Goal: Task Accomplishment & Management: Use online tool/utility

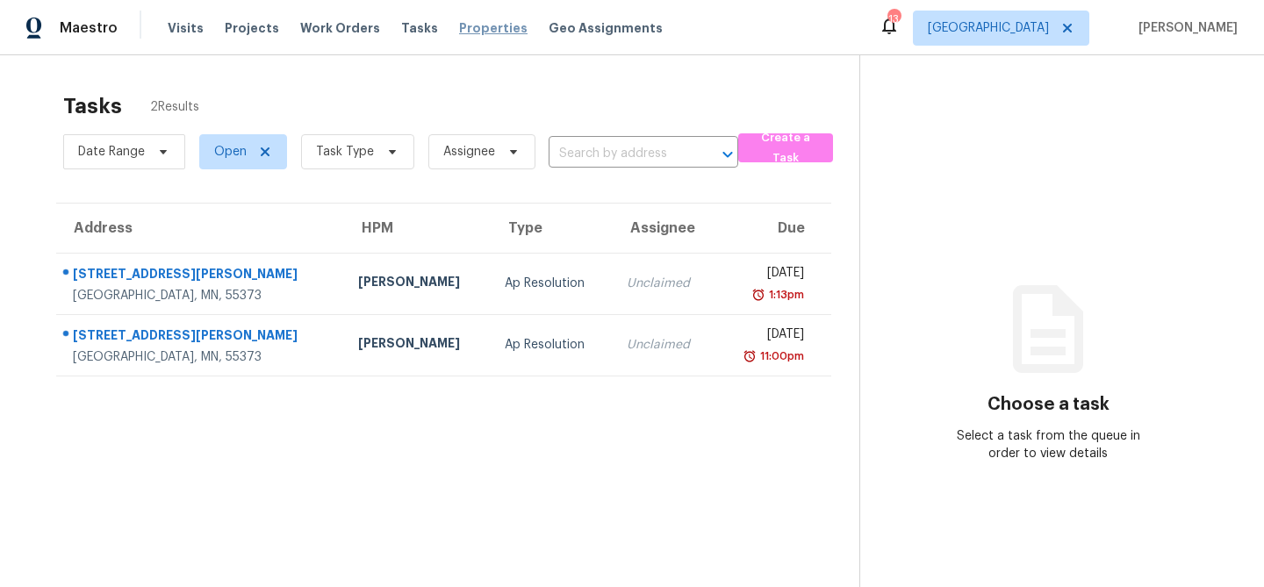
click at [459, 27] on span "Properties" at bounding box center [493, 28] width 68 height 18
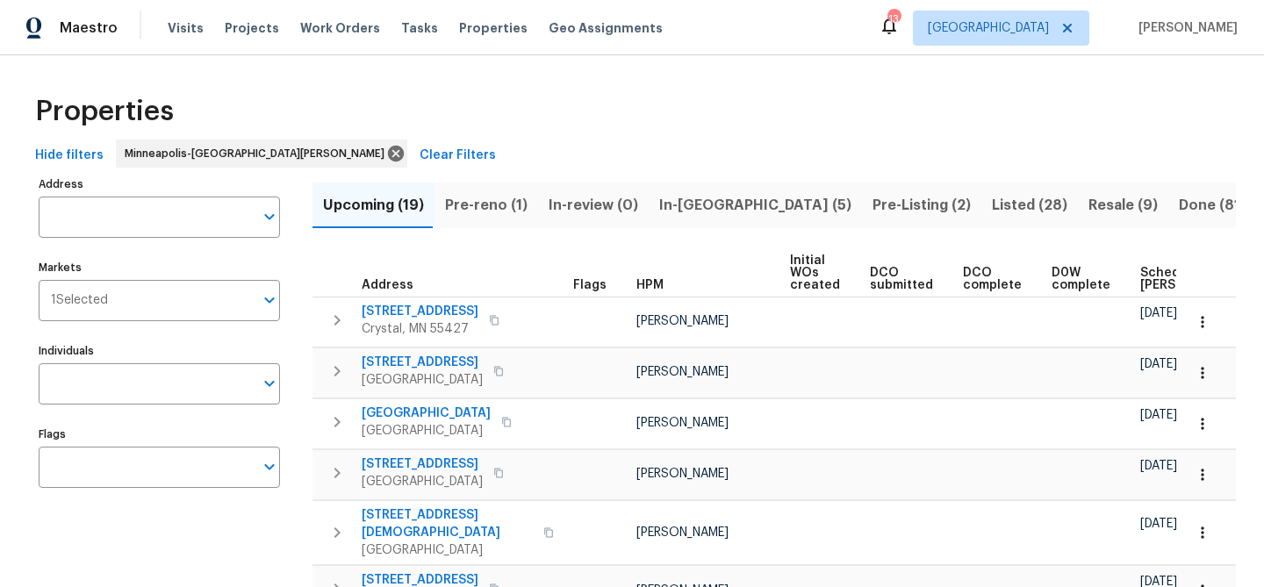
click at [873, 205] on span "Pre-Listing (2)" at bounding box center [922, 205] width 98 height 25
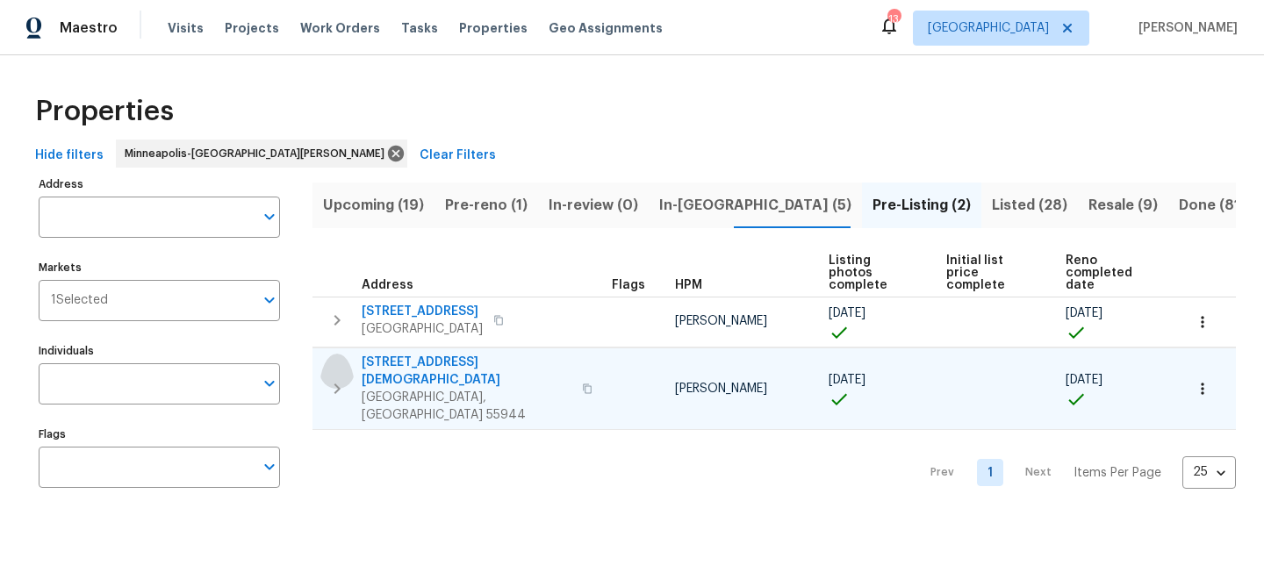
click at [336, 378] on icon "button" at bounding box center [337, 388] width 21 height 21
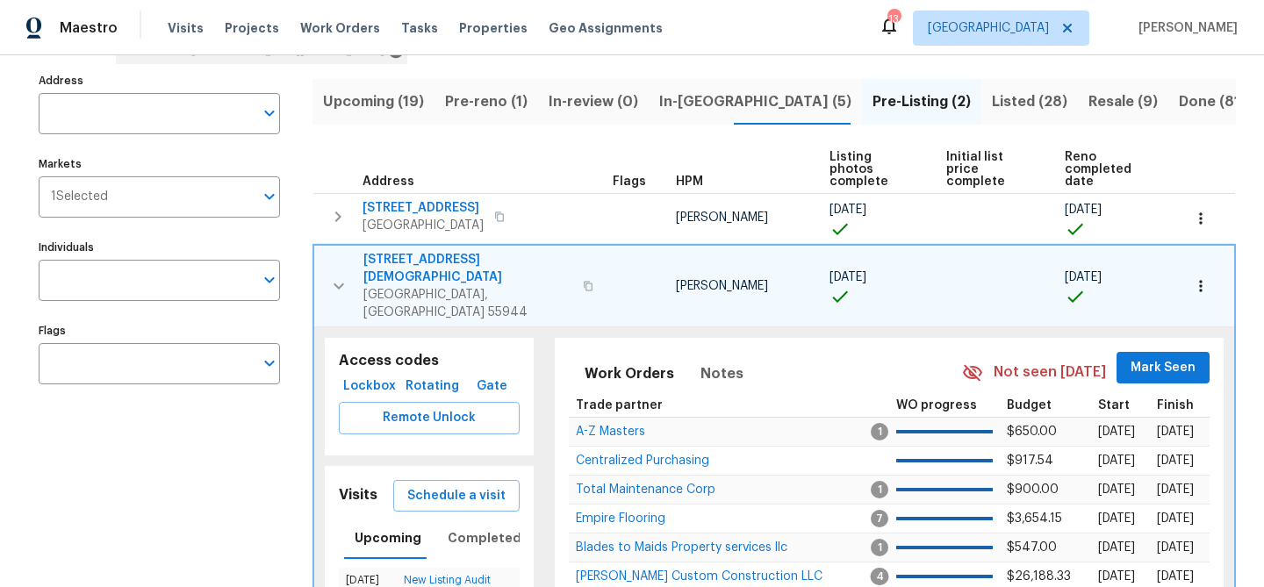
scroll to position [110, 0]
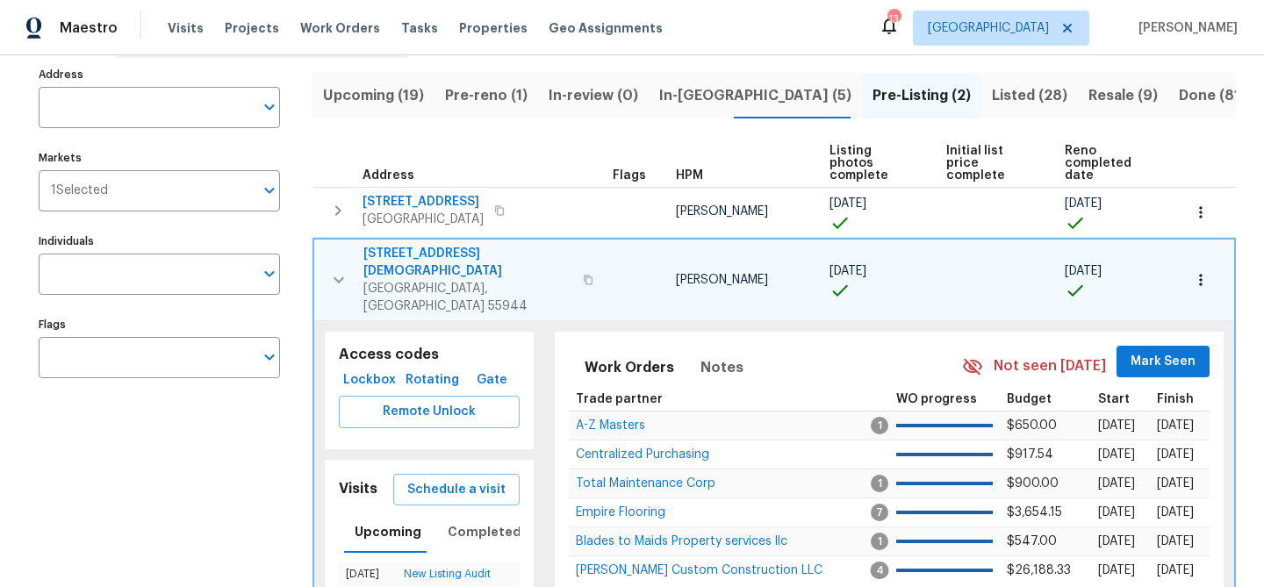
click at [341, 270] on icon "button" at bounding box center [338, 280] width 21 height 21
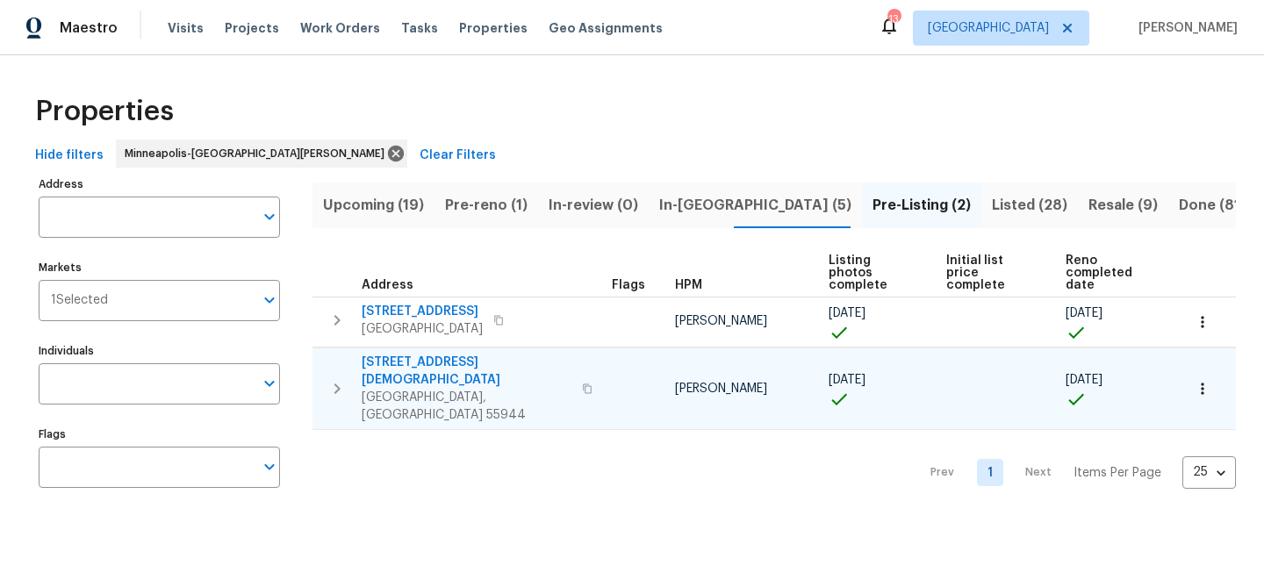
scroll to position [0, 0]
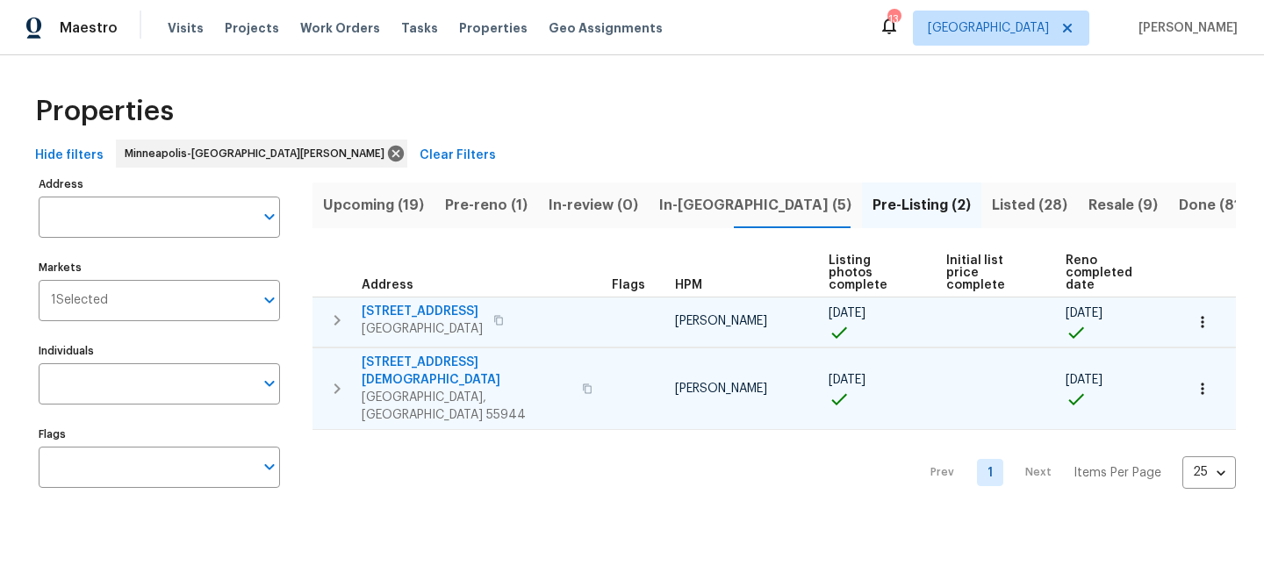
click at [339, 310] on icon "button" at bounding box center [337, 320] width 21 height 21
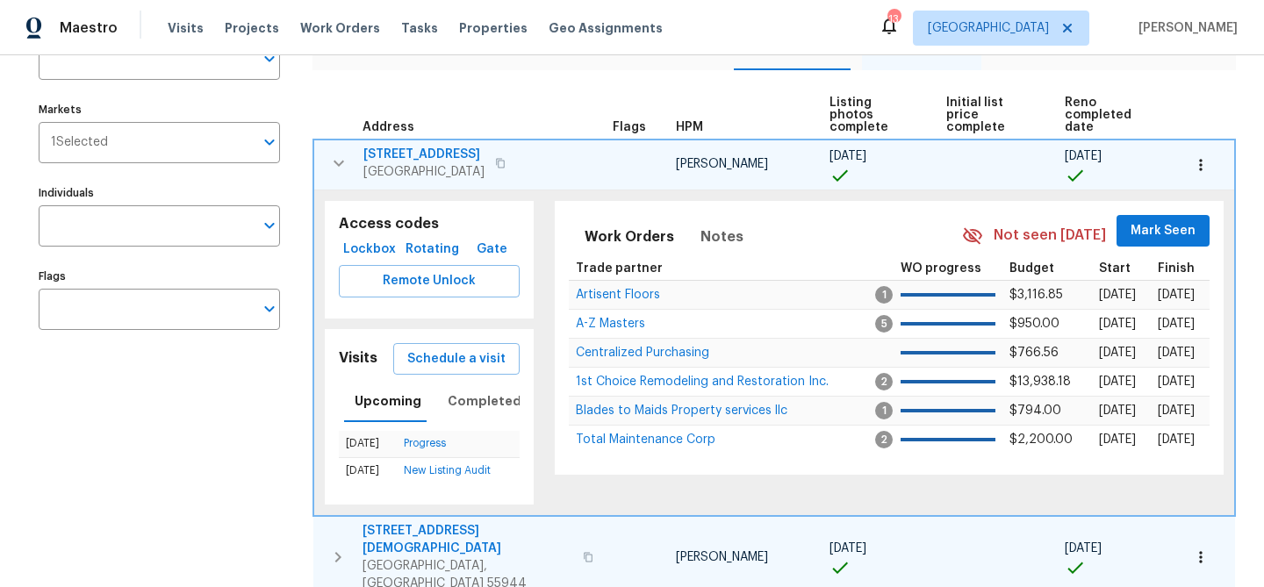
scroll to position [162, 0]
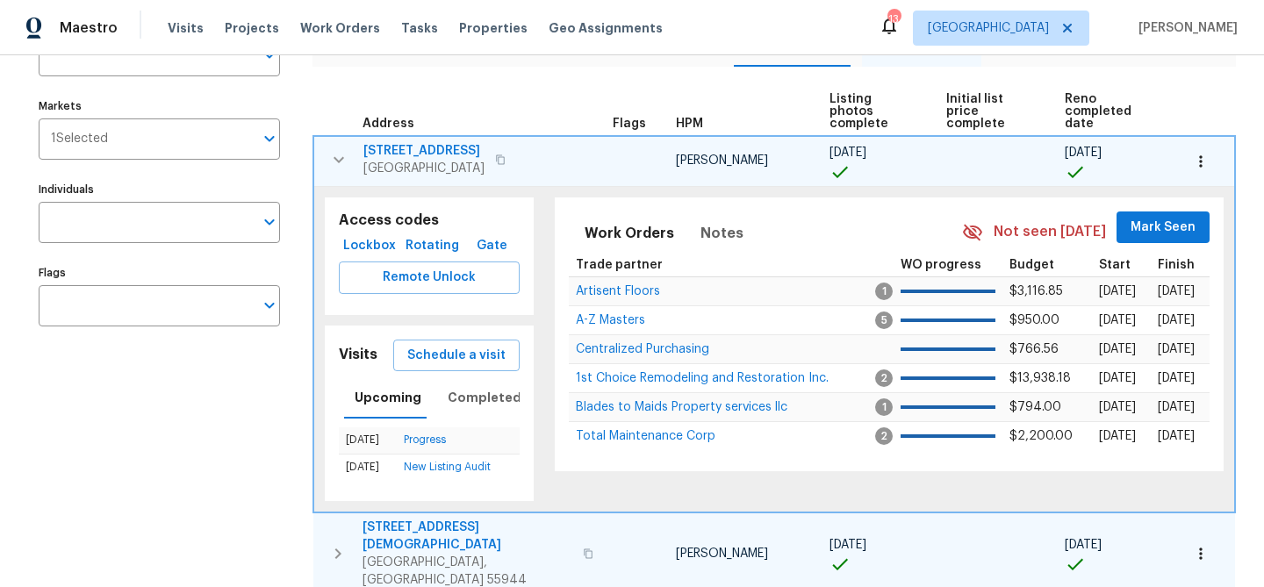
click at [338, 149] on icon "button" at bounding box center [338, 159] width 21 height 21
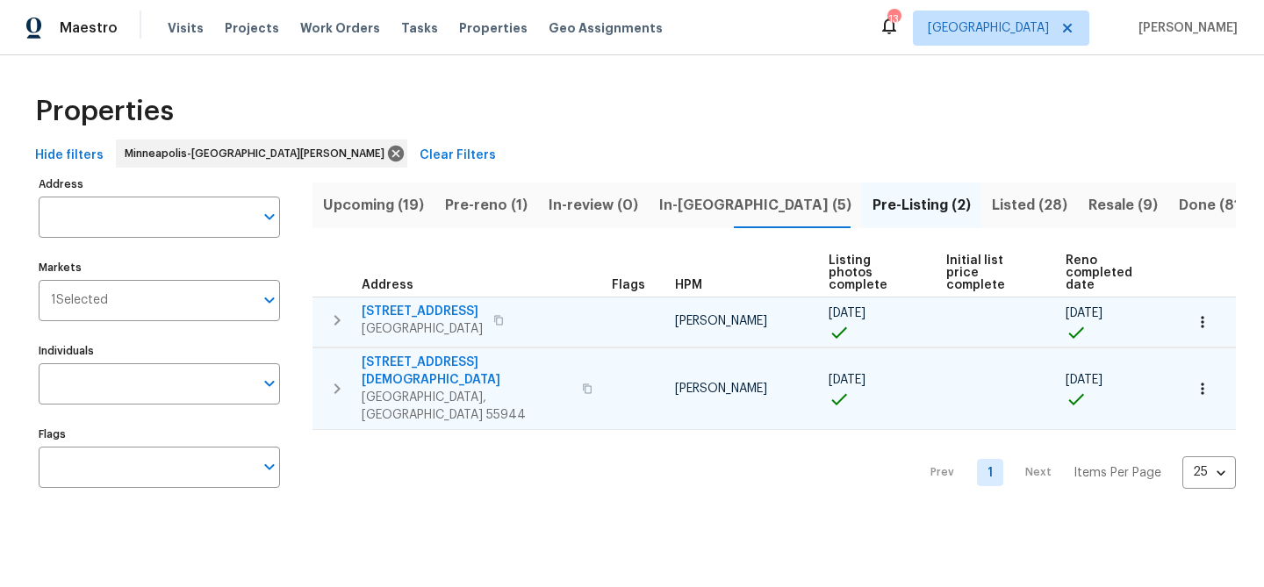
scroll to position [0, 0]
click at [992, 207] on span "Listed (28)" at bounding box center [1029, 205] width 75 height 25
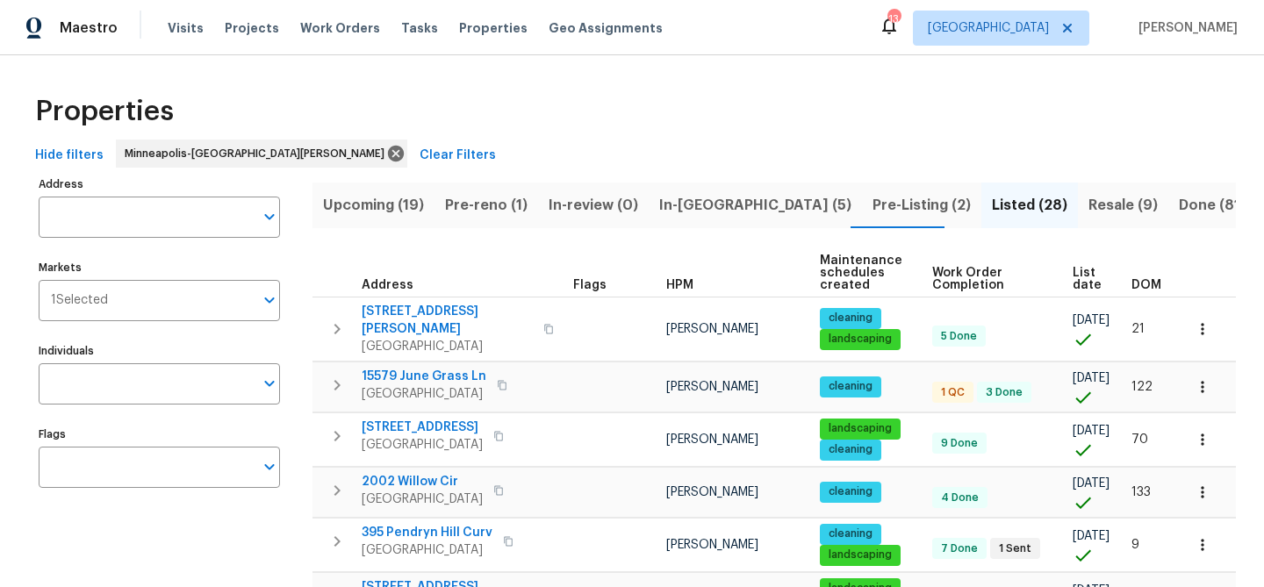
click at [1142, 284] on span "DOM" at bounding box center [1147, 285] width 30 height 12
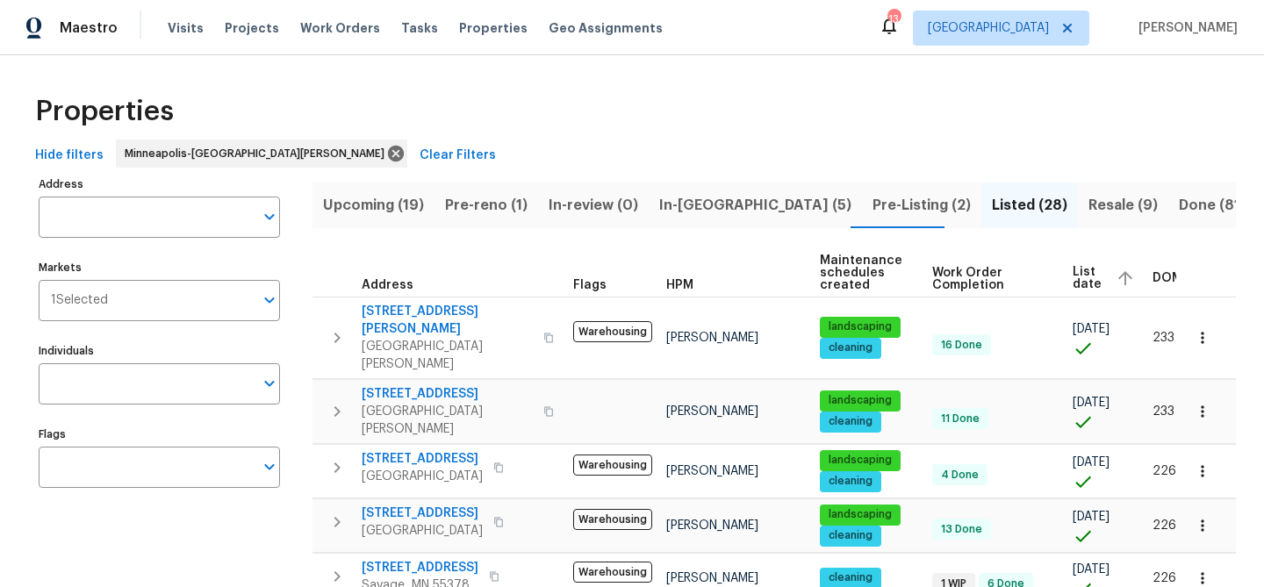
click at [1153, 284] on span "DOM" at bounding box center [1168, 278] width 30 height 12
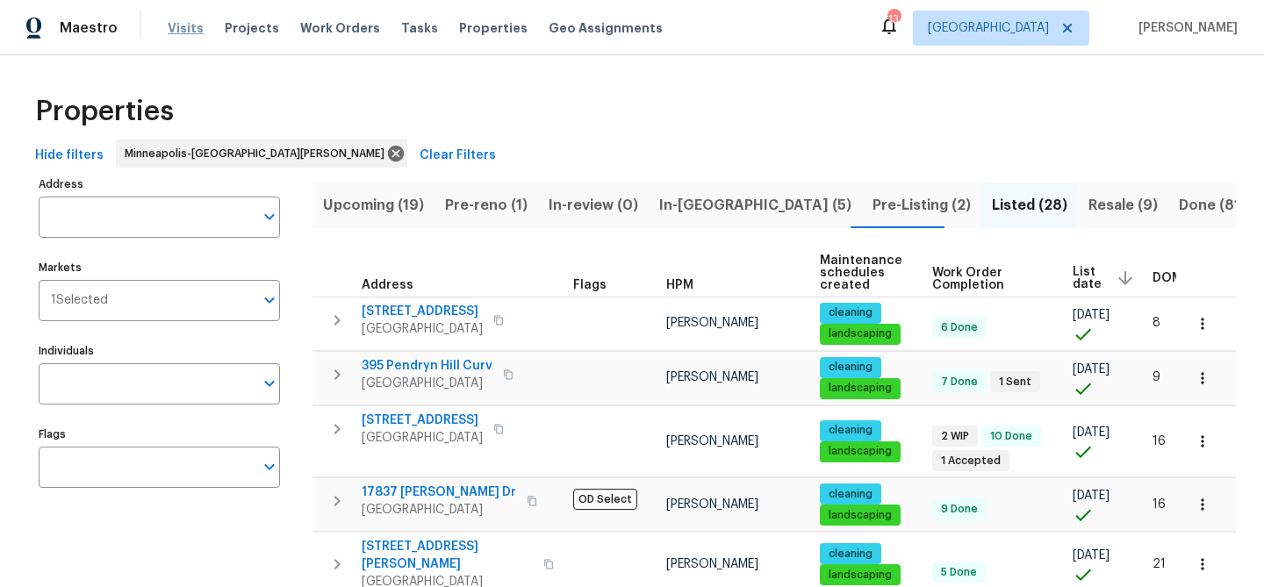
click at [182, 25] on span "Visits" at bounding box center [186, 28] width 36 height 18
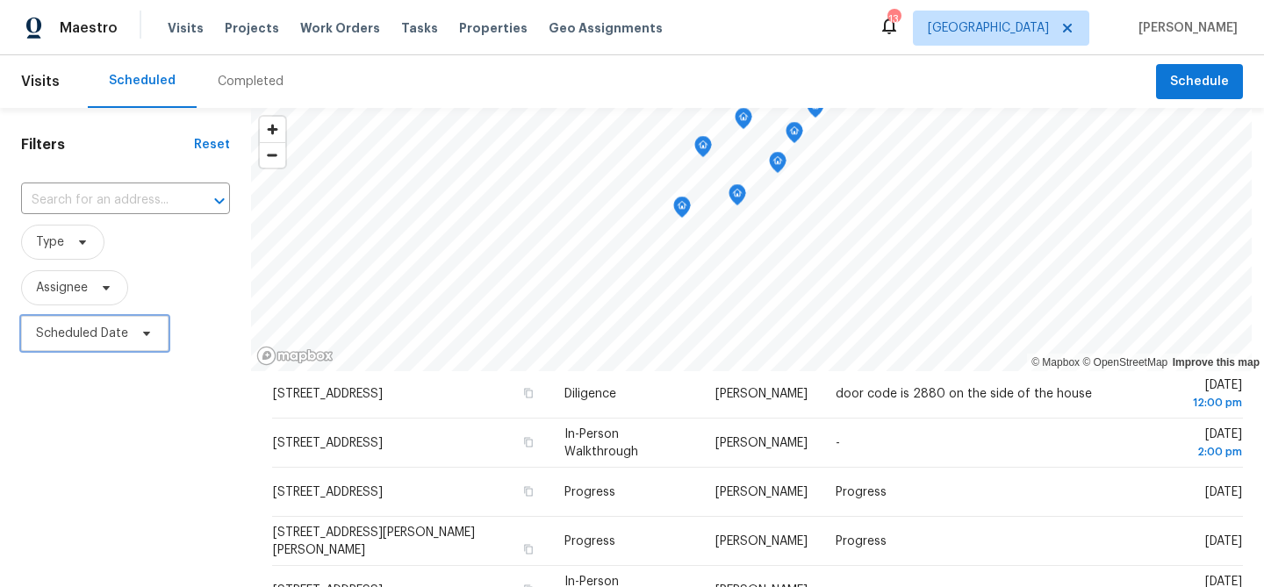
click at [121, 341] on span "Scheduled Date" at bounding box center [82, 334] width 92 height 18
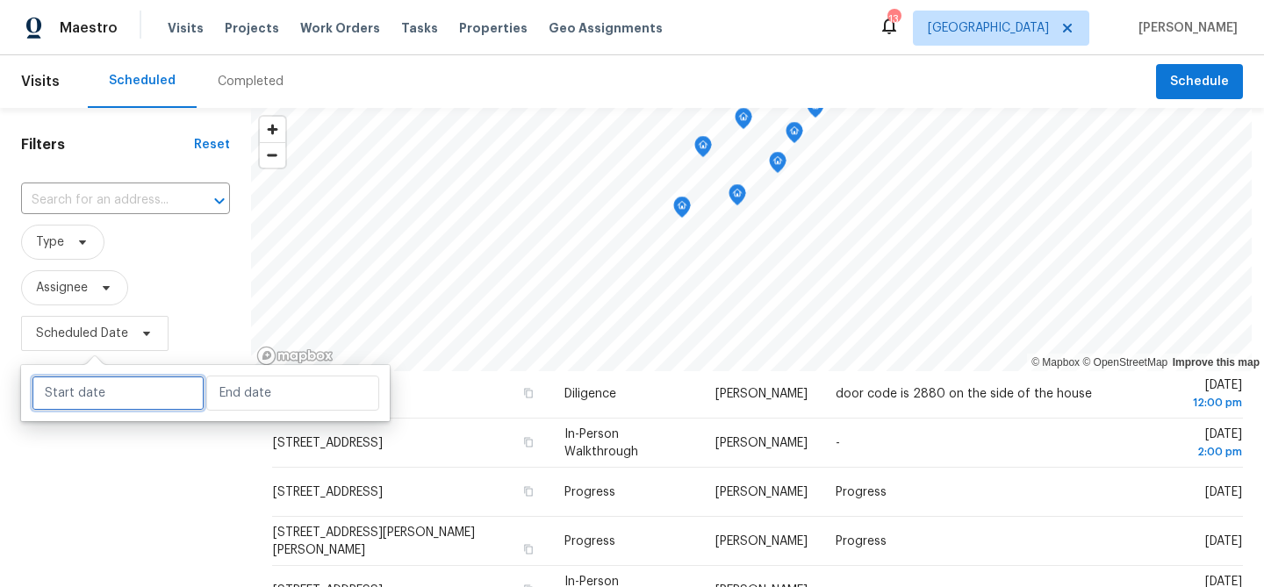
click at [151, 389] on input "text" at bounding box center [118, 393] width 173 height 35
select select "9"
select select "2025"
select select "10"
select select "2025"
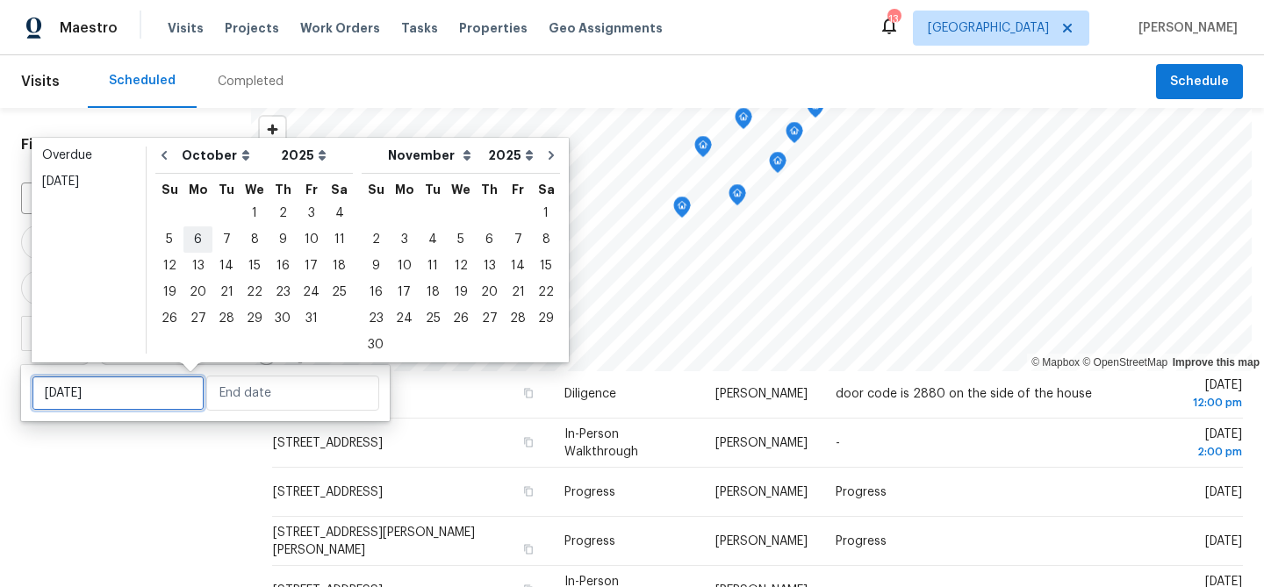
type input "Mon, Oct 06"
click at [242, 214] on div "1" at bounding box center [255, 213] width 28 height 25
type input "Wed, Oct 01"
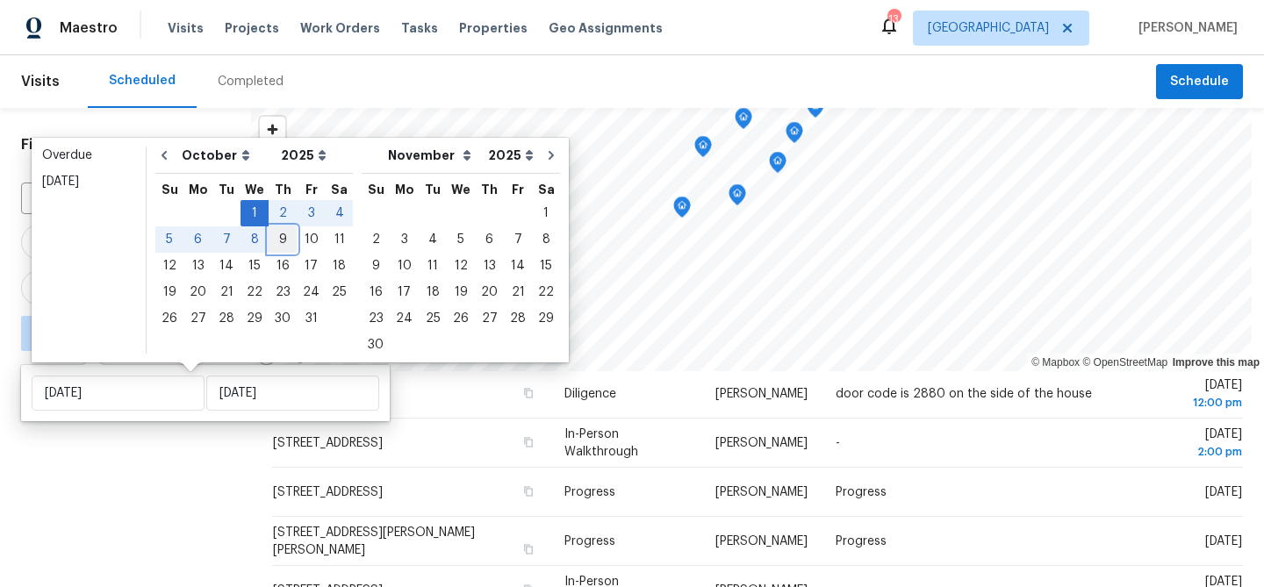
click at [271, 237] on div "9" at bounding box center [283, 239] width 28 height 25
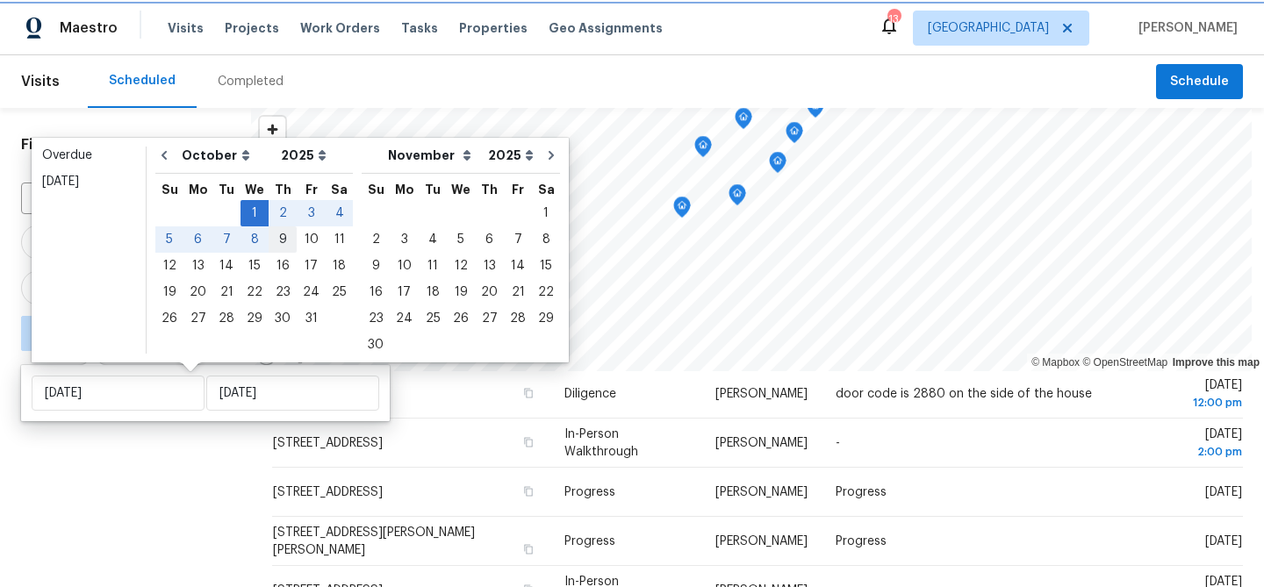
type input "Thu, Oct 09"
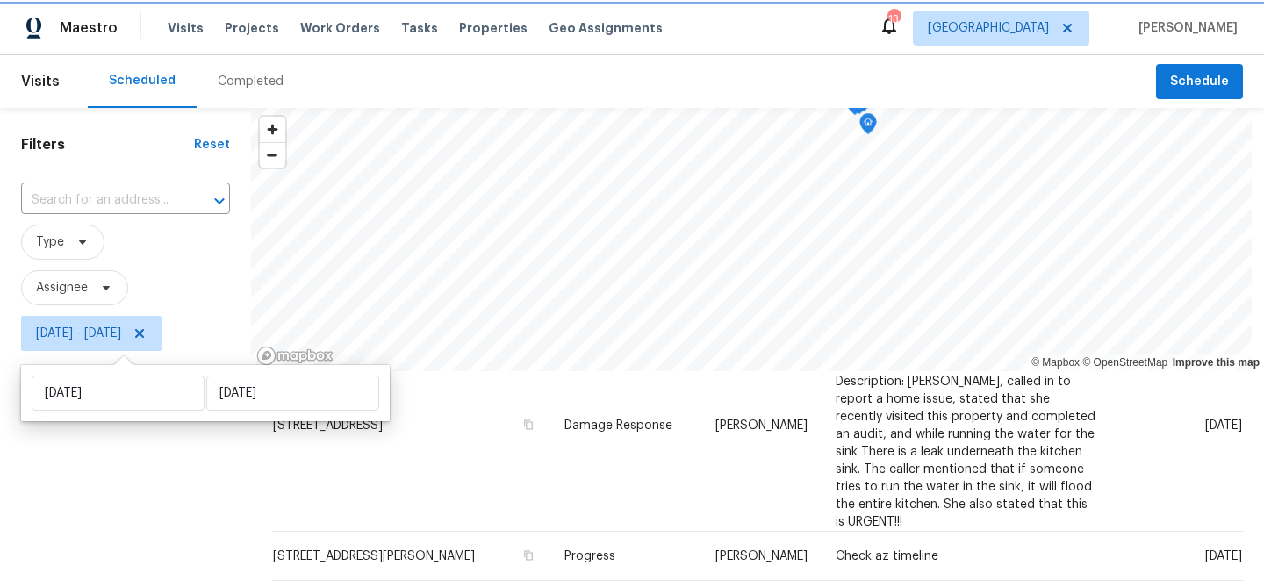
scroll to position [492, 0]
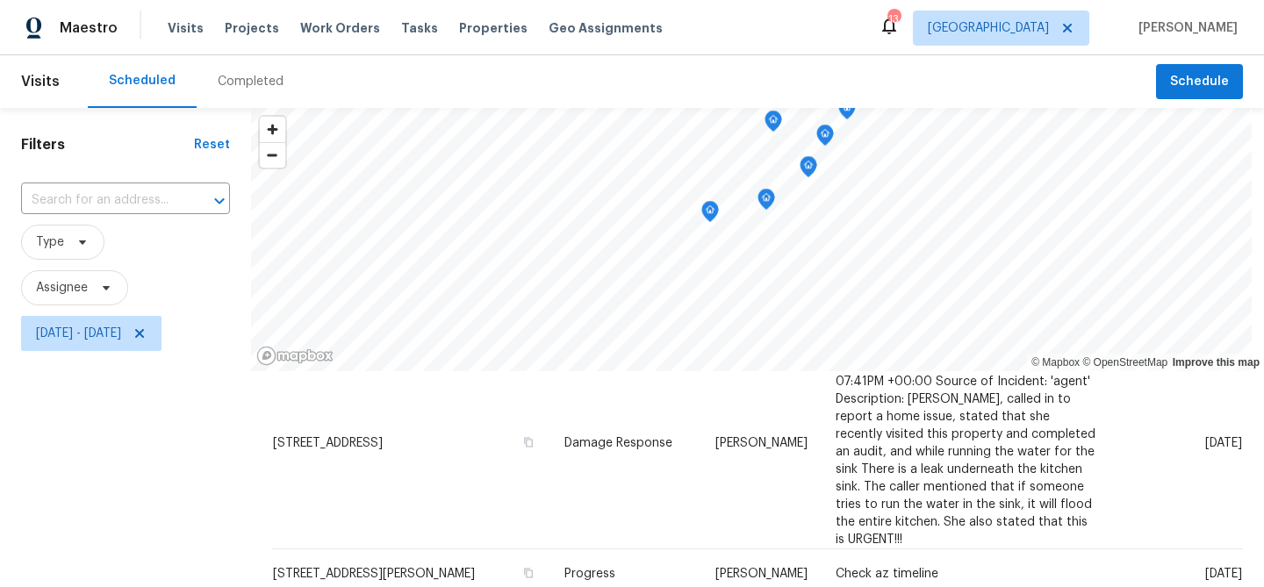
click at [168, 485] on div "Filters Reset ​ Type Assignee Wed, Oct 01 - Thu, Oct 09" at bounding box center [125, 474] width 251 height 733
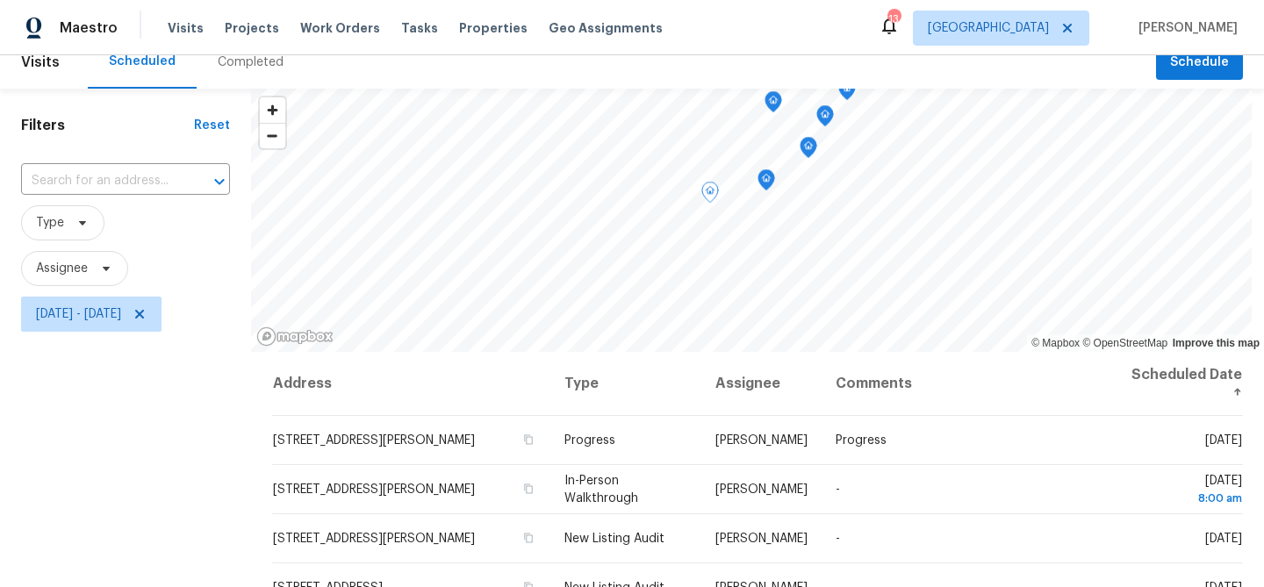
scroll to position [0, 0]
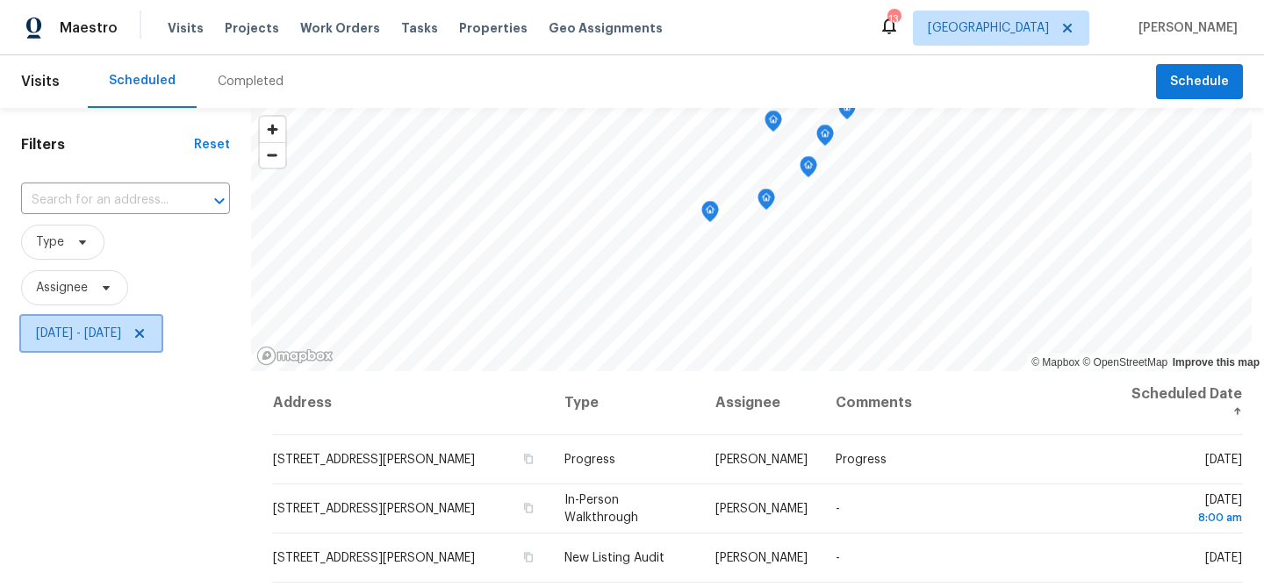
click at [147, 331] on icon at bounding box center [140, 334] width 14 height 14
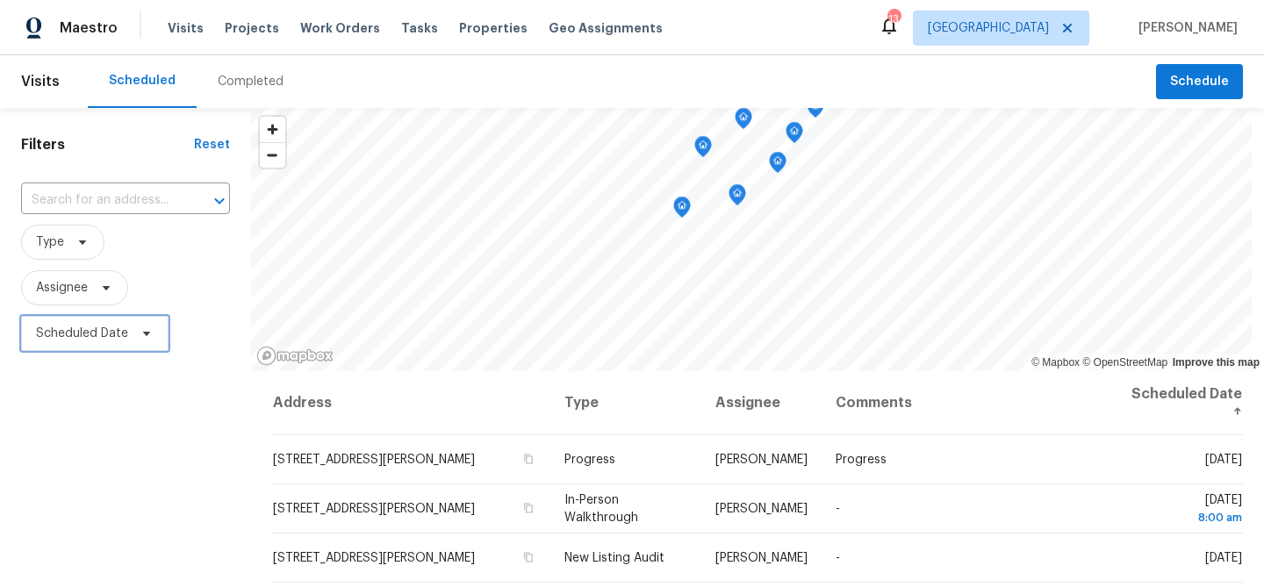
click at [142, 337] on icon at bounding box center [147, 334] width 14 height 14
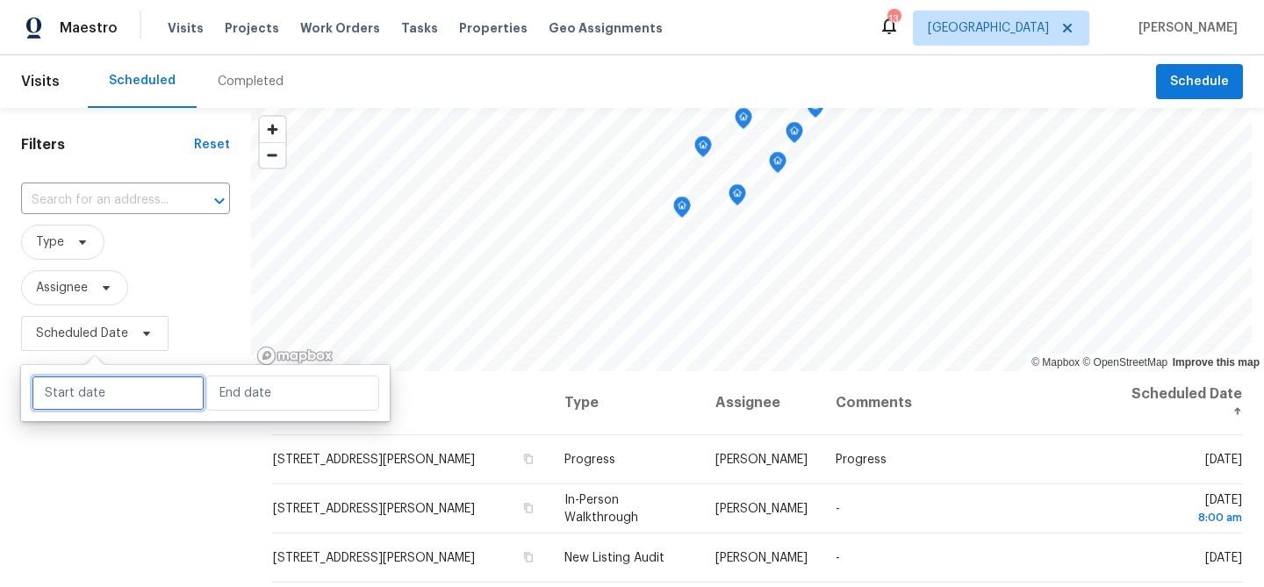
select select "9"
select select "2025"
select select "10"
select select "2025"
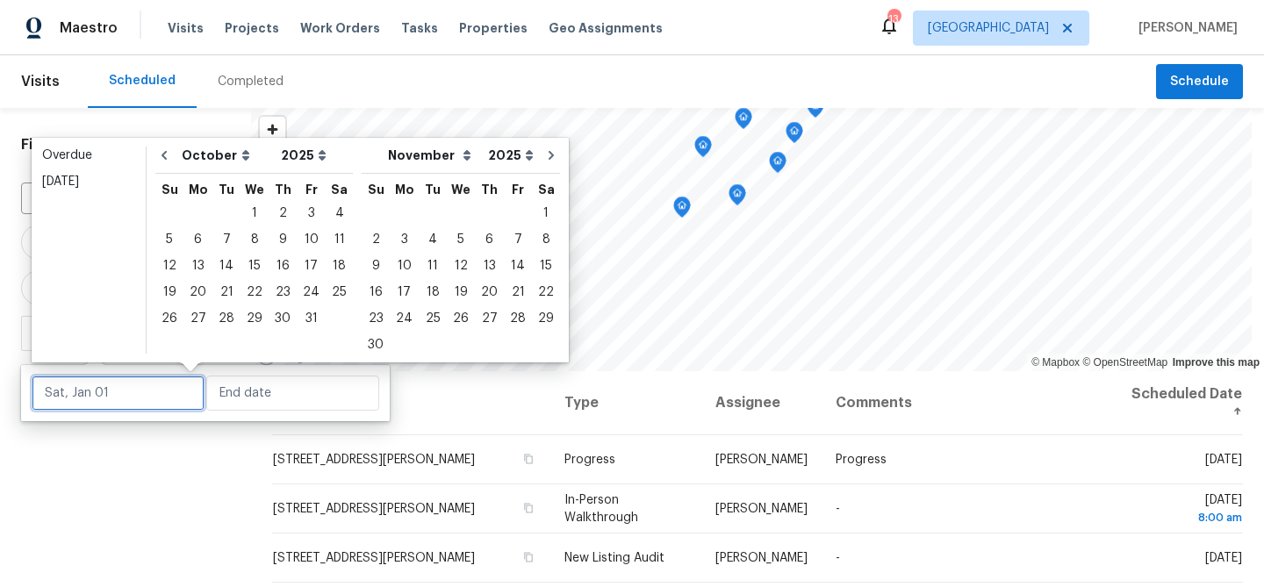
click at [152, 408] on input "text" at bounding box center [118, 393] width 173 height 35
click at [306, 242] on div "10" at bounding box center [311, 239] width 29 height 25
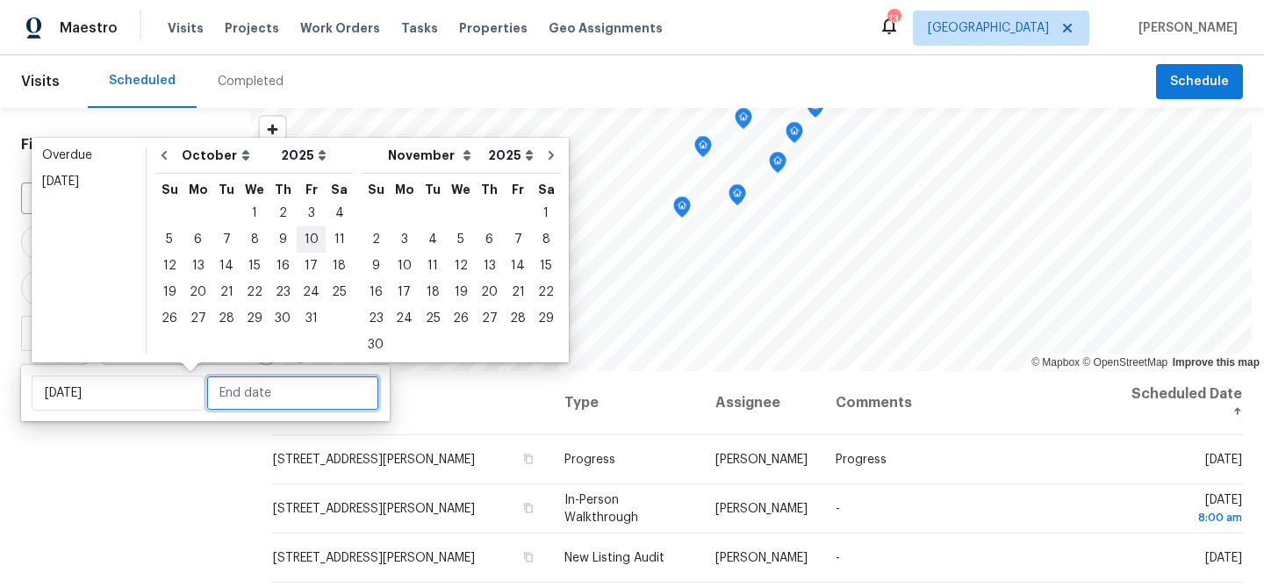
type input "Fri, Oct 10"
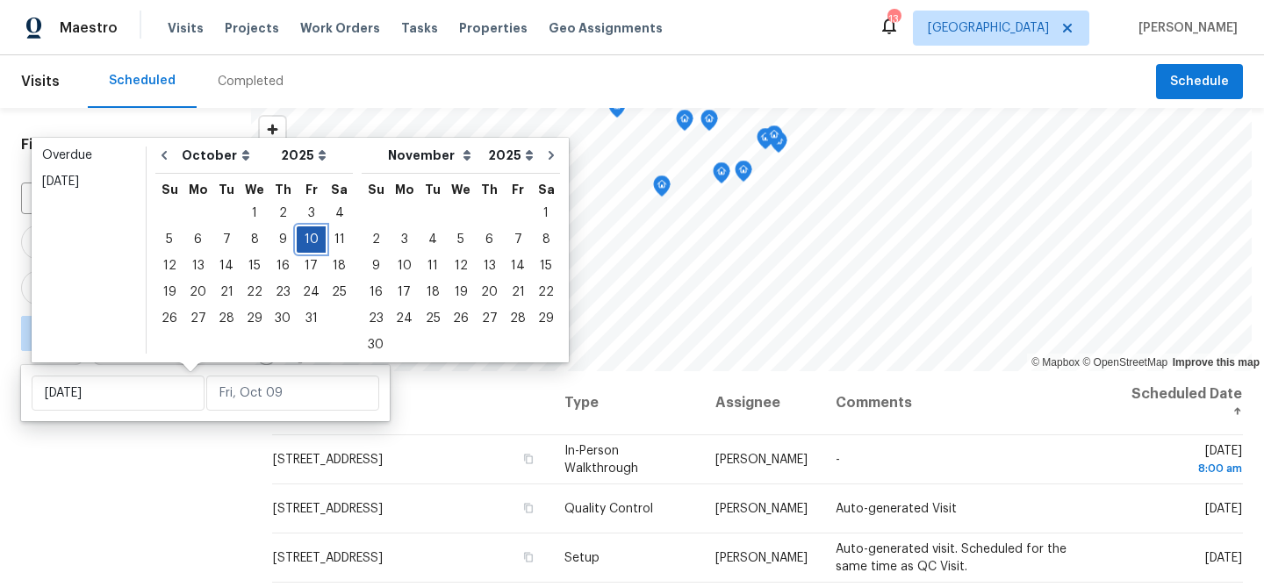
click at [306, 242] on div "10" at bounding box center [311, 239] width 29 height 25
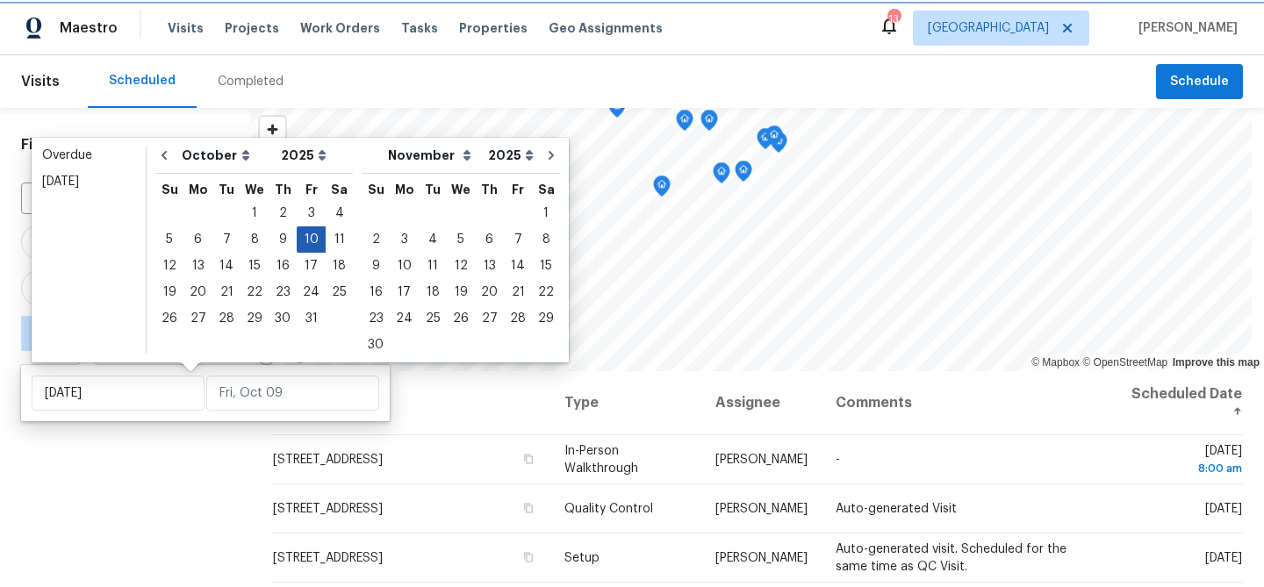
type input "Fri, Oct 10"
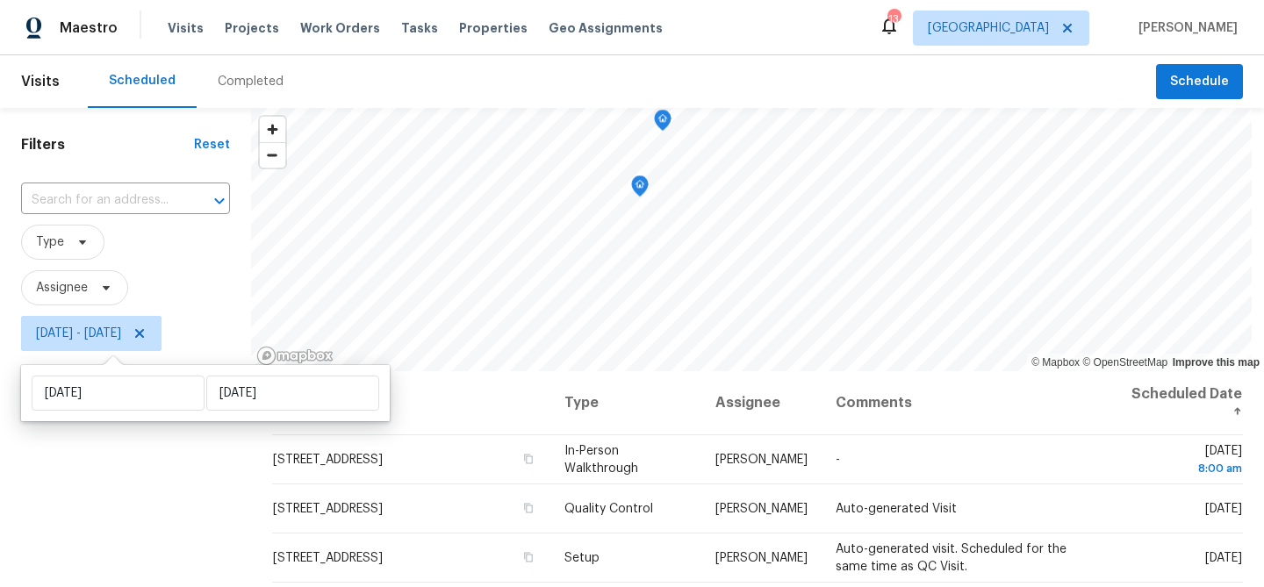
click at [33, 473] on div "Filters Reset ​ Type Assignee Fri, Oct 10 - Fri, Oct 10" at bounding box center [125, 474] width 251 height 733
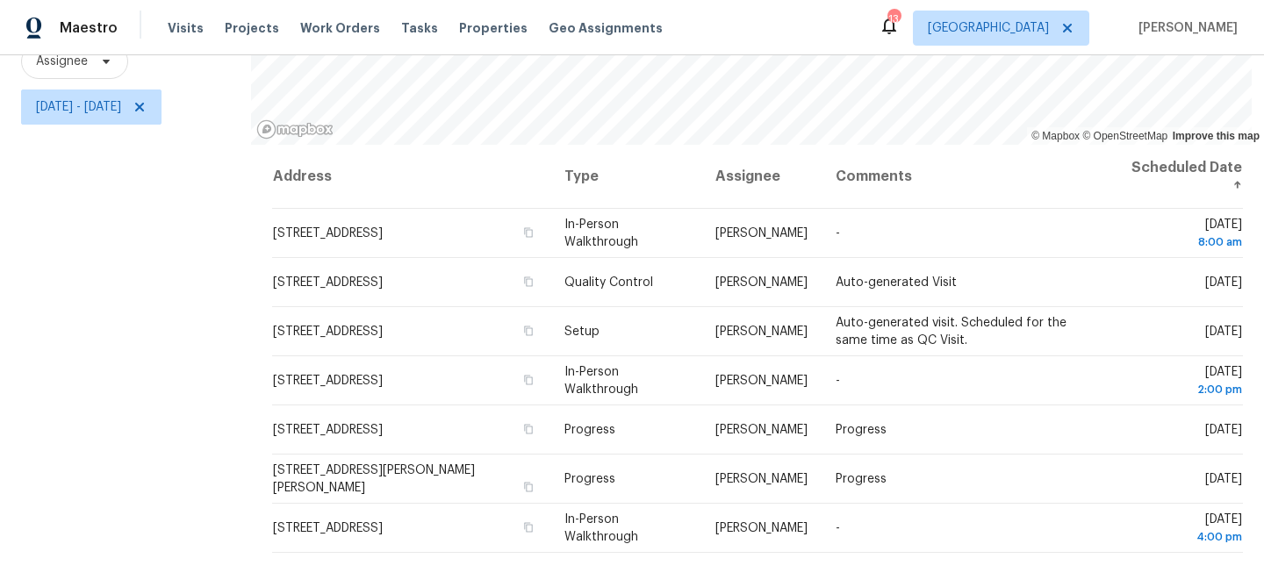
scroll to position [221, 0]
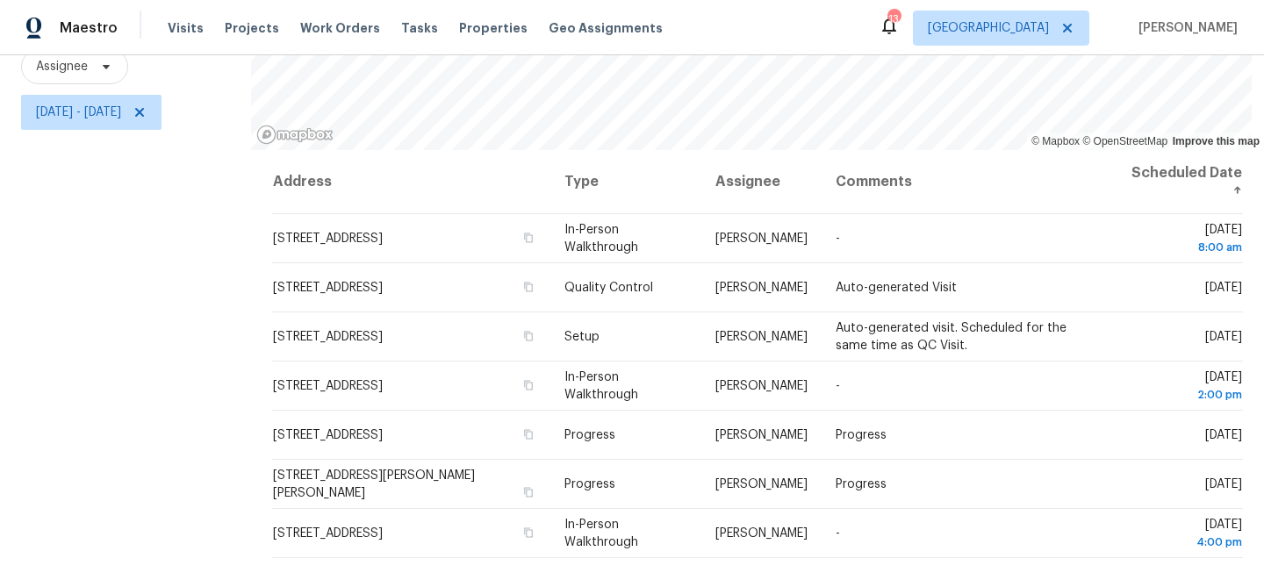
click at [401, 35] on div "Tasks" at bounding box center [419, 28] width 37 height 18
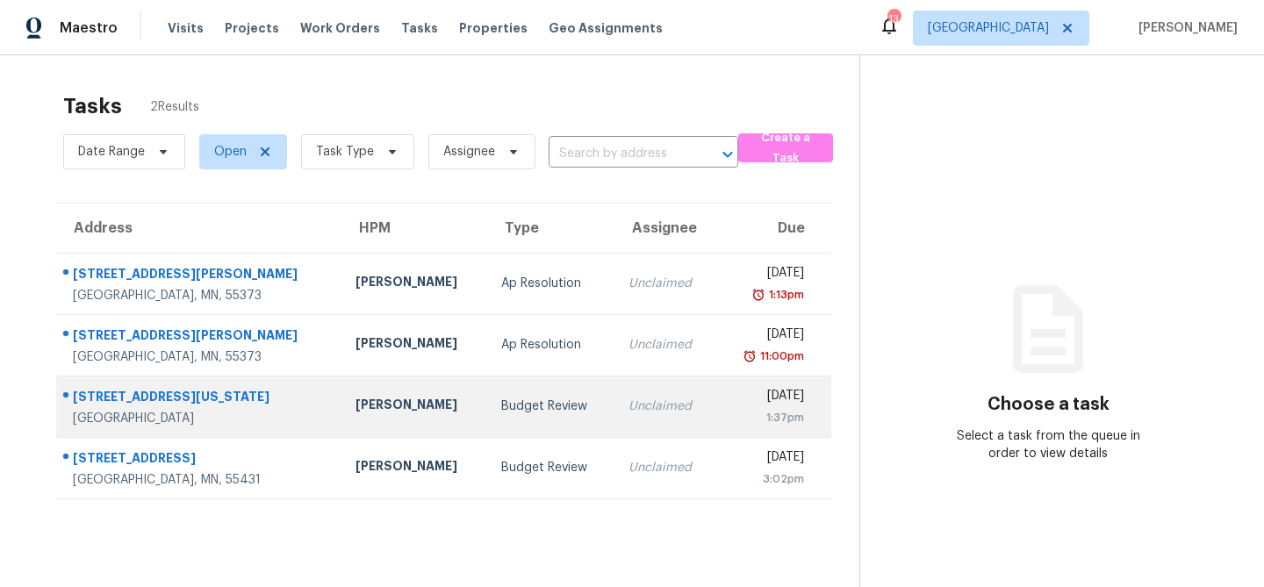
click at [487, 415] on td "Budget Review" at bounding box center [550, 406] width 127 height 61
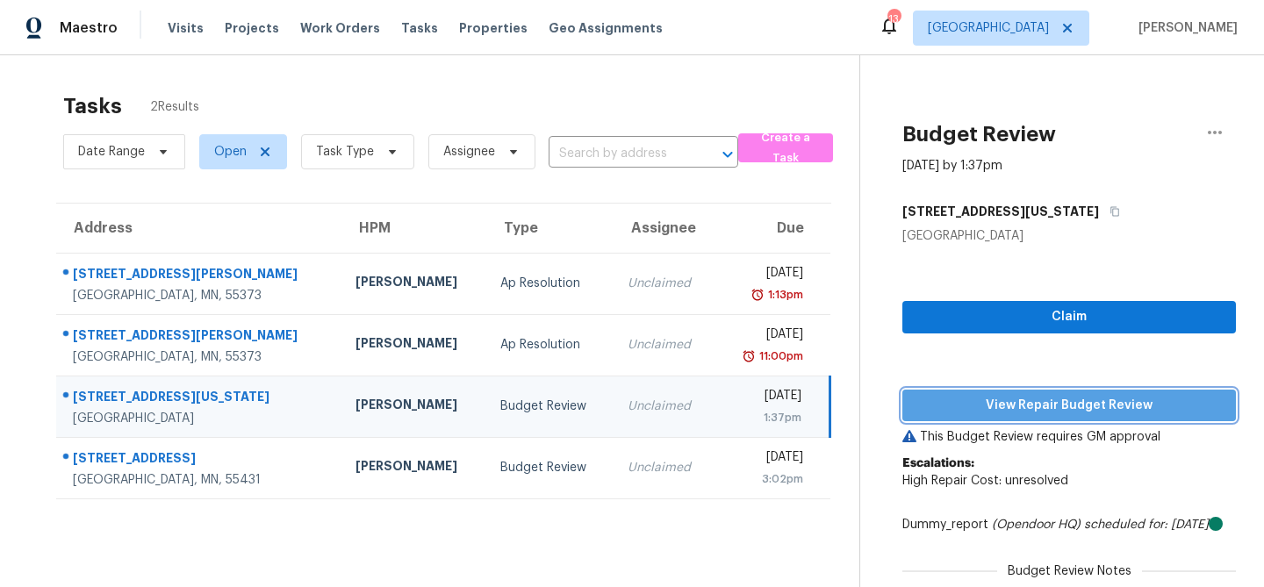
click at [971, 398] on span "View Repair Budget Review" at bounding box center [1068, 406] width 305 height 22
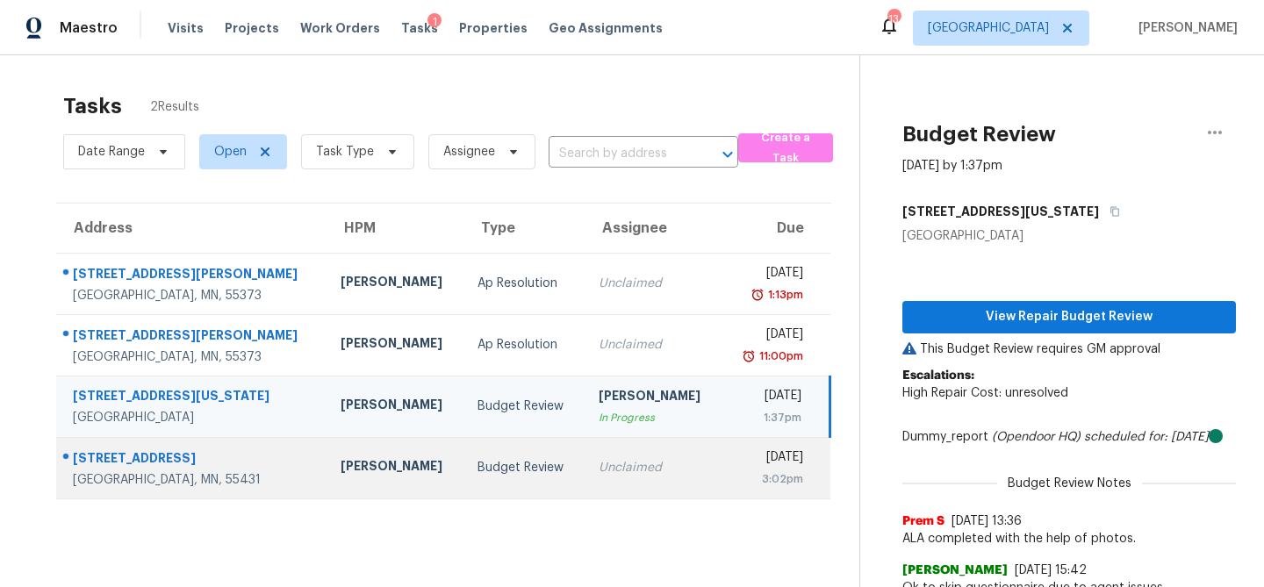
click at [585, 484] on td "Unclaimed" at bounding box center [653, 467] width 137 height 61
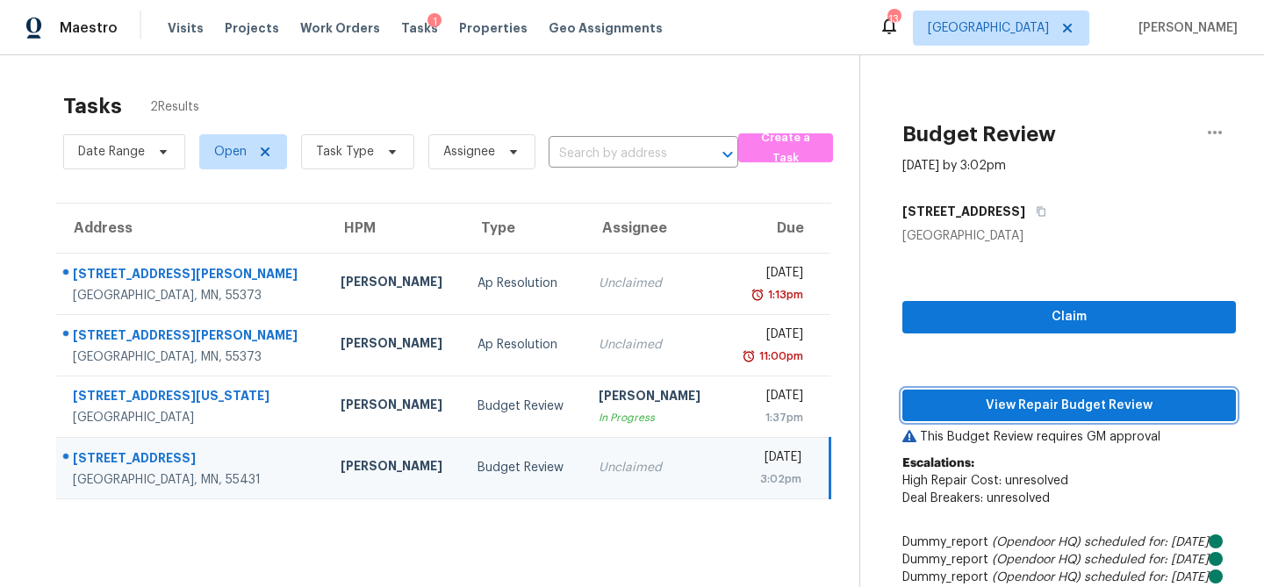
click at [1004, 415] on span "View Repair Budget Review" at bounding box center [1068, 406] width 305 height 22
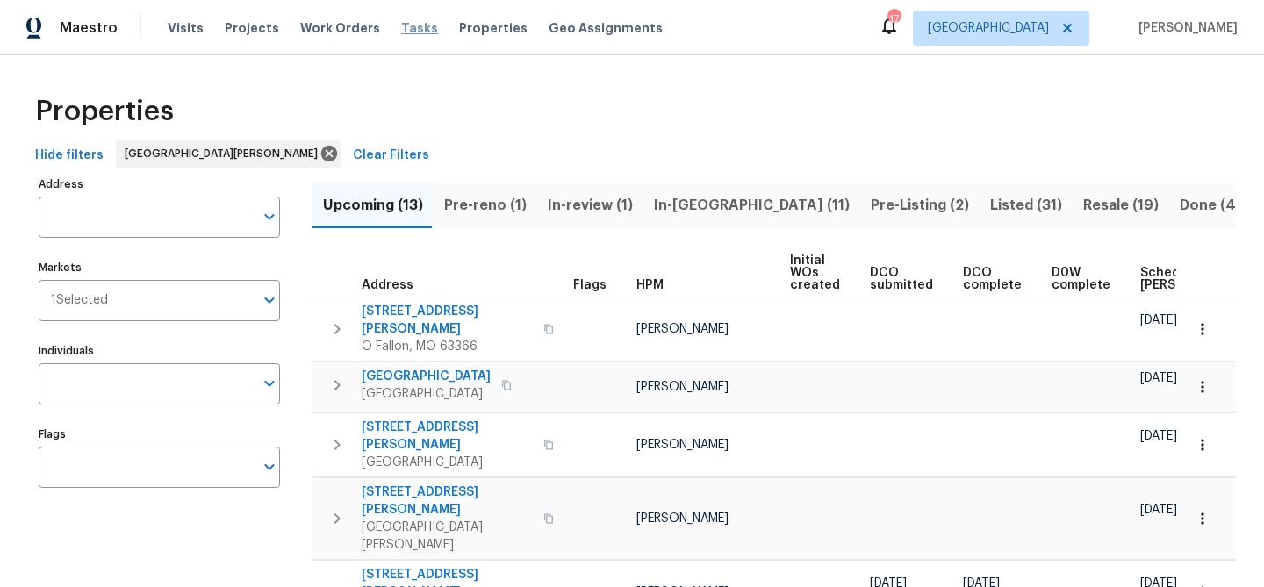
click at [401, 27] on span "Tasks" at bounding box center [419, 28] width 37 height 12
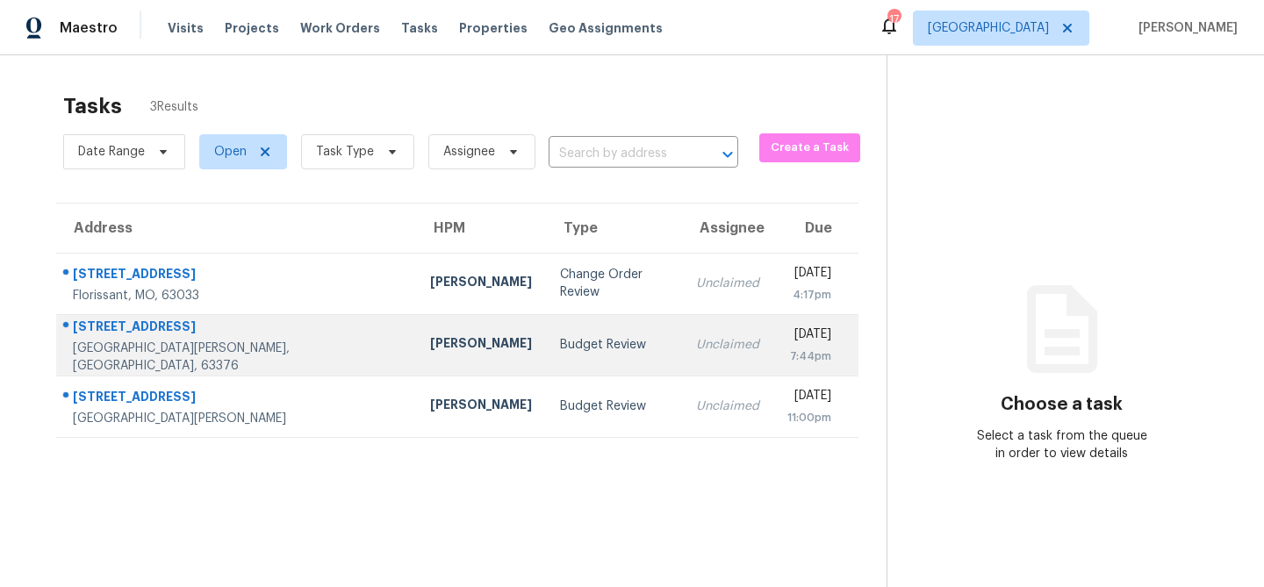
click at [546, 372] on td "Budget Review" at bounding box center [614, 344] width 136 height 61
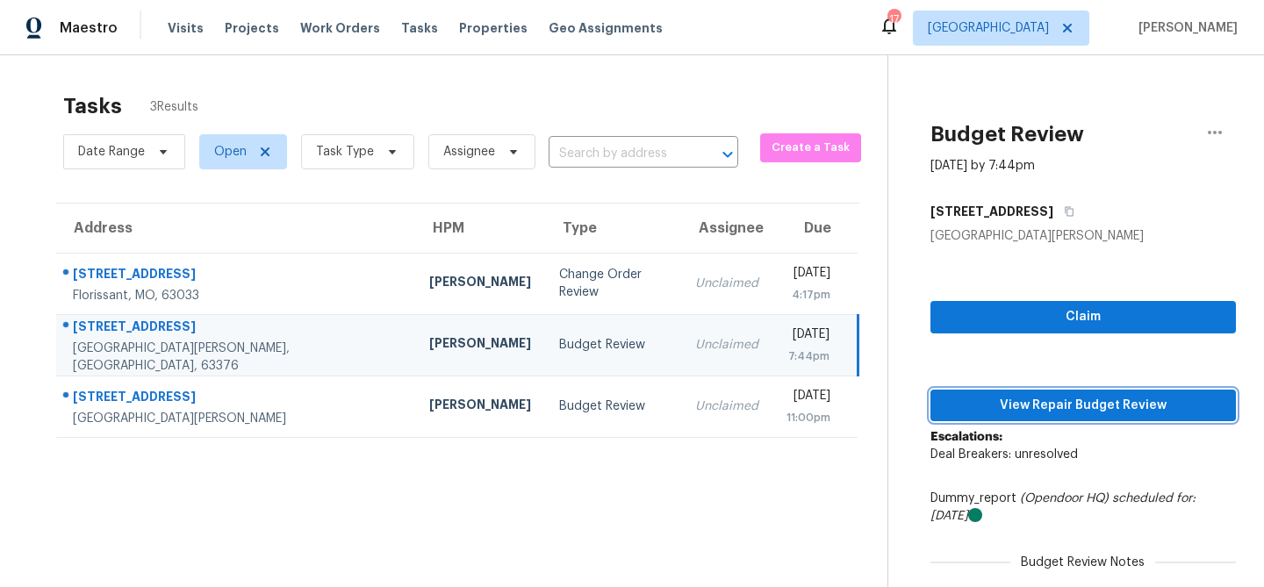
click at [931, 416] on button "View Repair Budget Review" at bounding box center [1083, 406] width 305 height 32
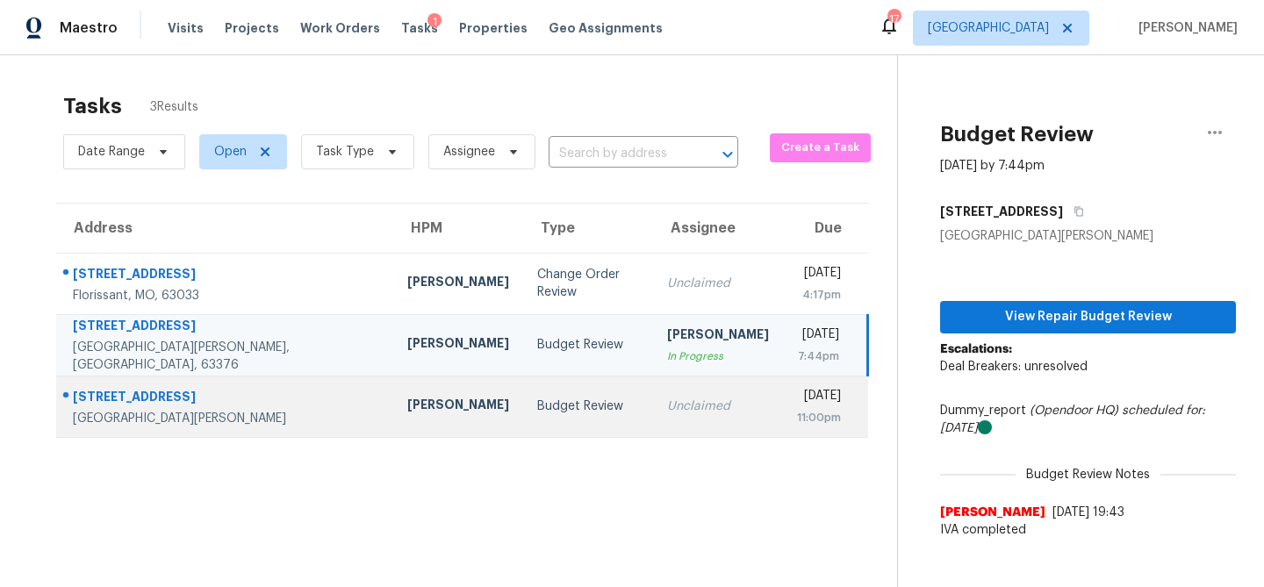
click at [523, 388] on td "Budget Review" at bounding box center [587, 406] width 129 height 61
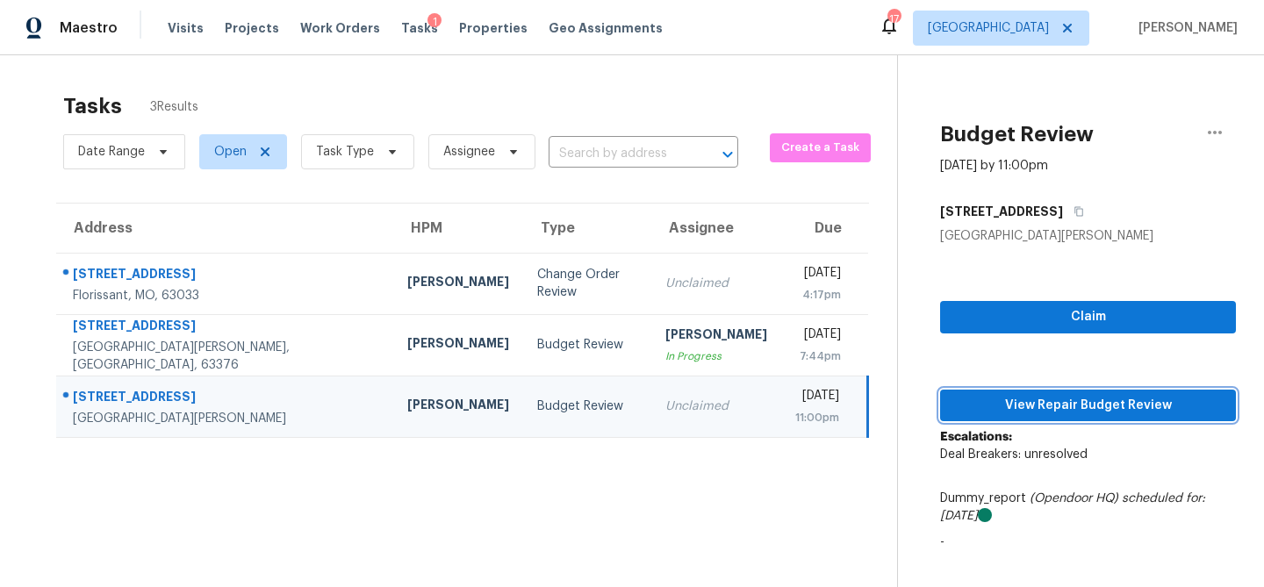
click at [993, 406] on span "View Repair Budget Review" at bounding box center [1088, 406] width 268 height 22
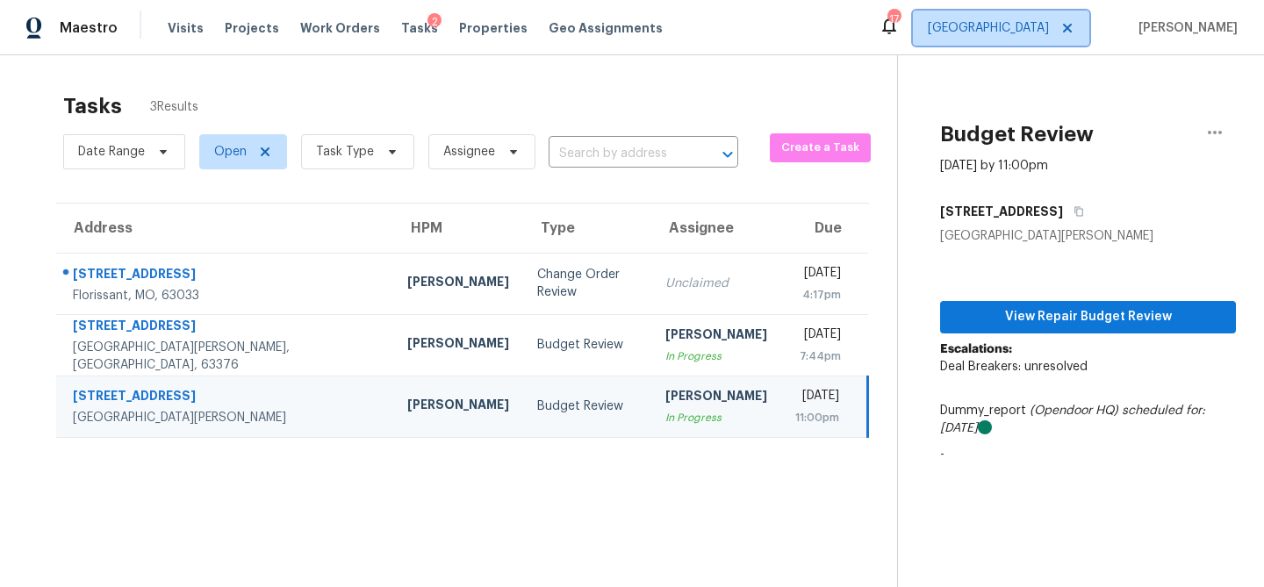
click at [1028, 32] on span "St Louis" at bounding box center [988, 28] width 121 height 18
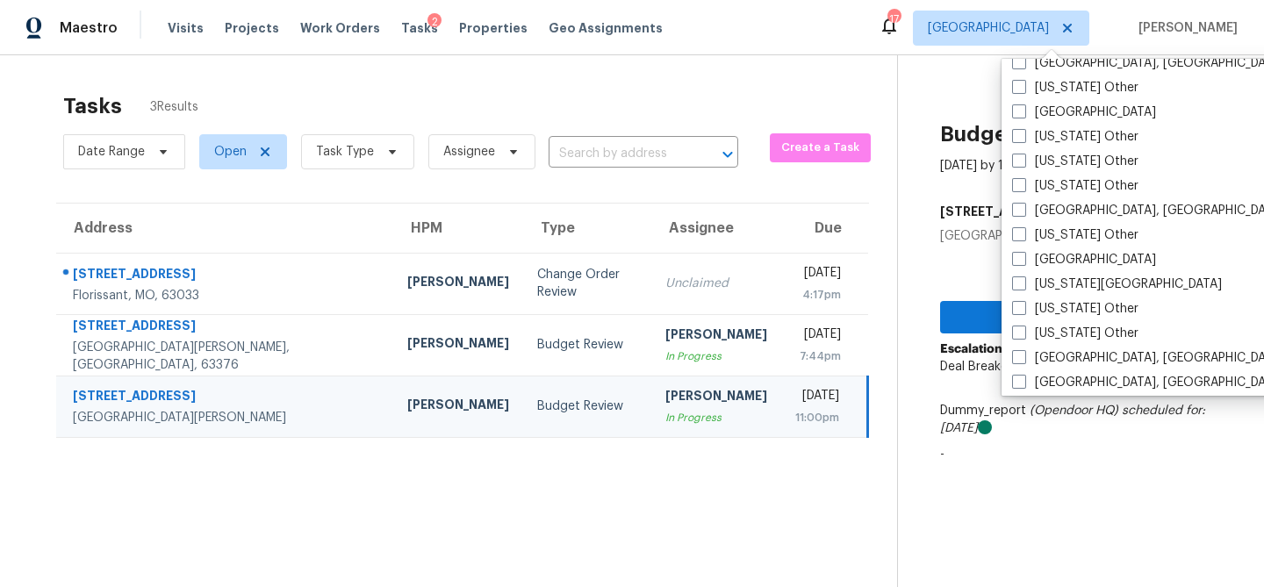
scroll to position [904, 0]
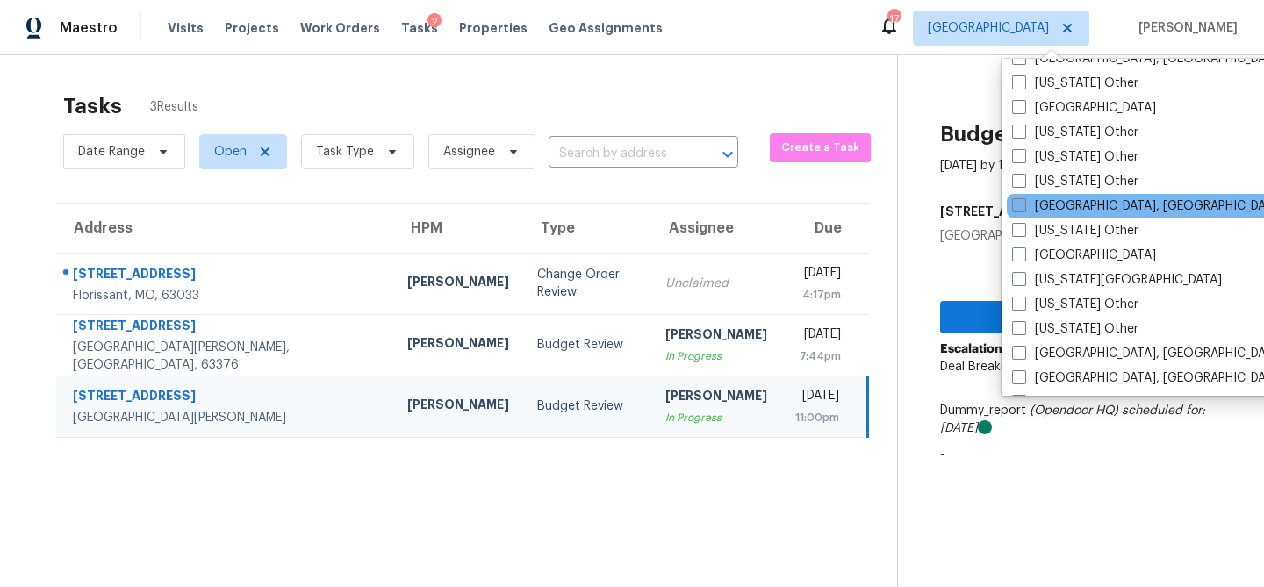
click at [1047, 208] on label "Indianapolis, IN" at bounding box center [1148, 207] width 272 height 18
click at [1024, 208] on input "Indianapolis, IN" at bounding box center [1017, 203] width 11 height 11
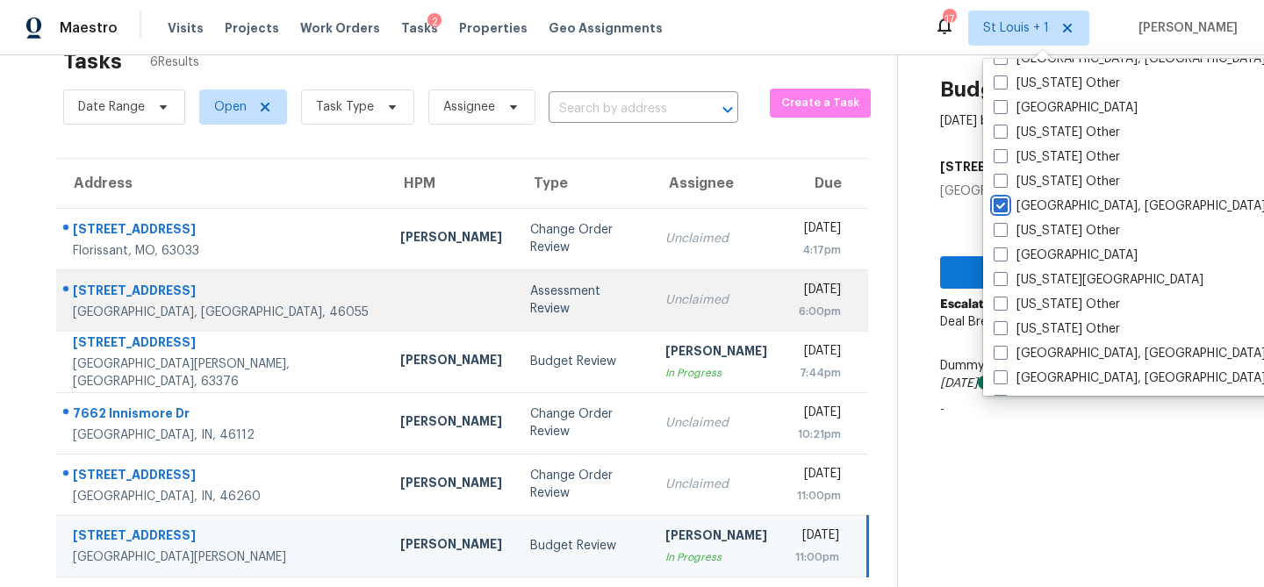
scroll to position [55, 0]
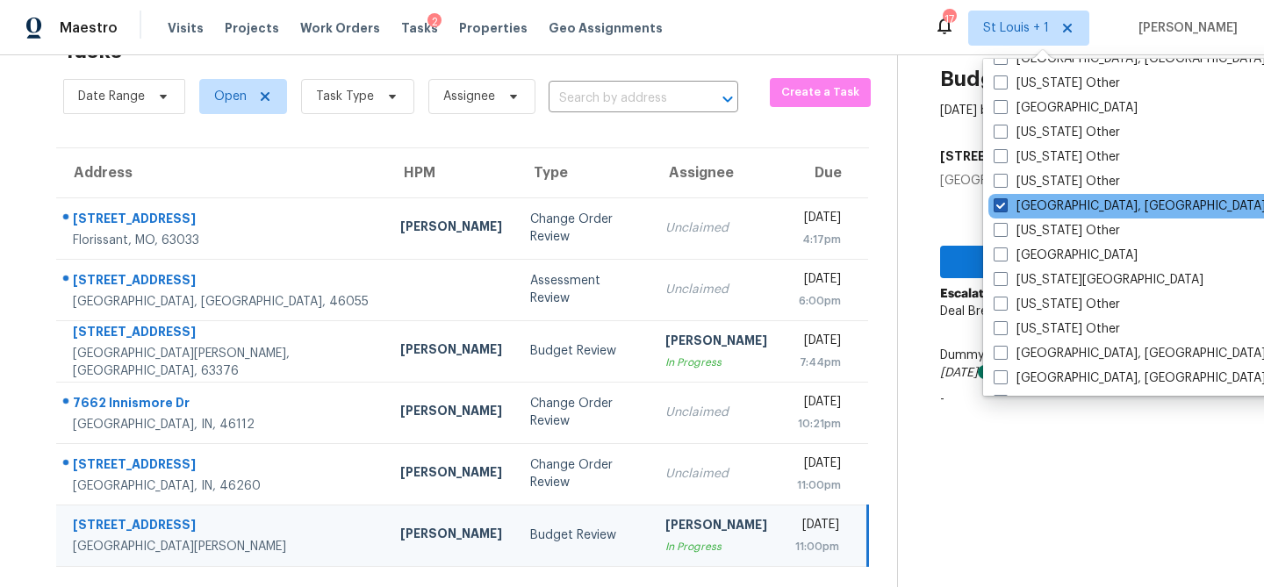
click at [1023, 205] on label "Indianapolis, IN" at bounding box center [1130, 207] width 272 height 18
click at [1005, 205] on input "Indianapolis, IN" at bounding box center [999, 203] width 11 height 11
checkbox input "false"
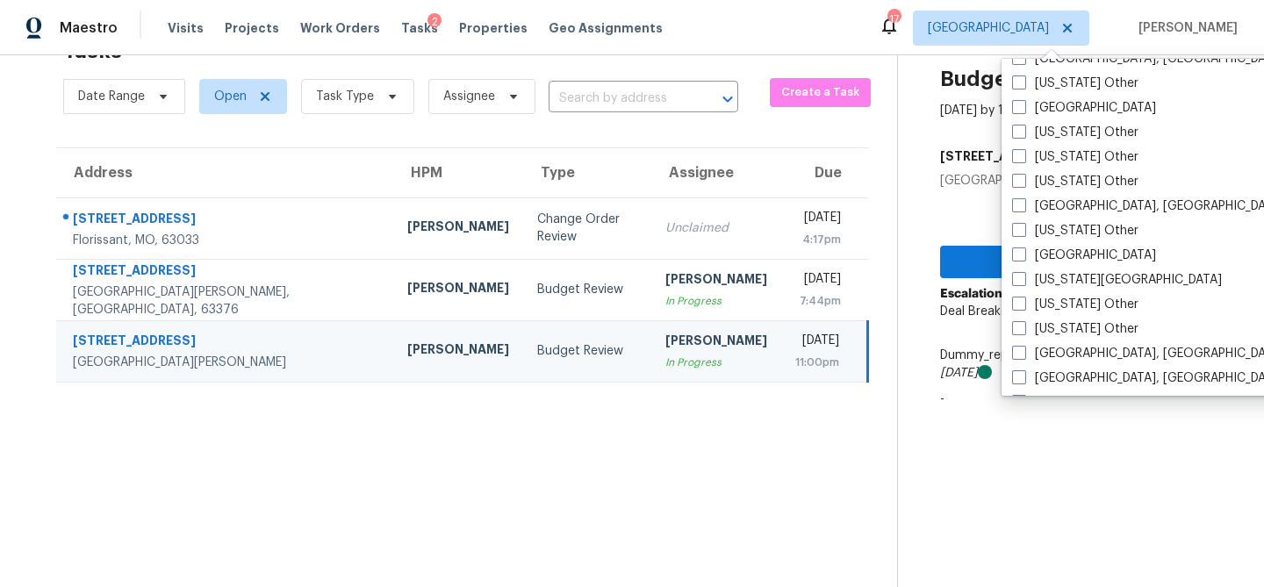
click at [856, 16] on div "Maestro Visits Projects Work Orders Tasks 2 Properties Geo Assignments 17 St Lo…" at bounding box center [632, 27] width 1264 height 55
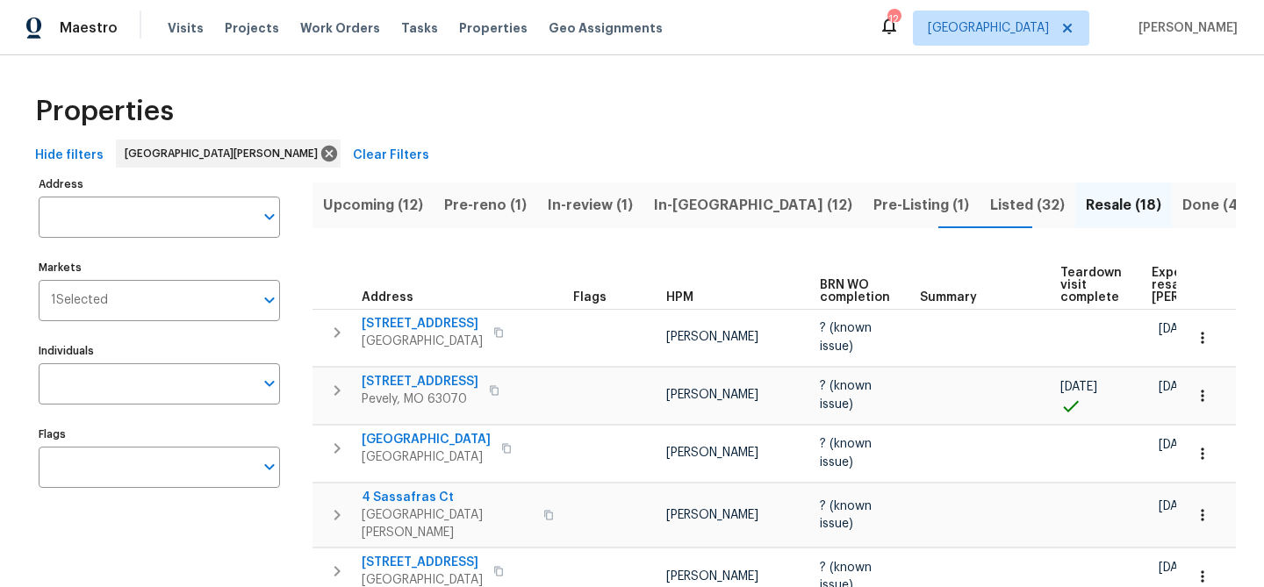
scroll to position [0, 132]
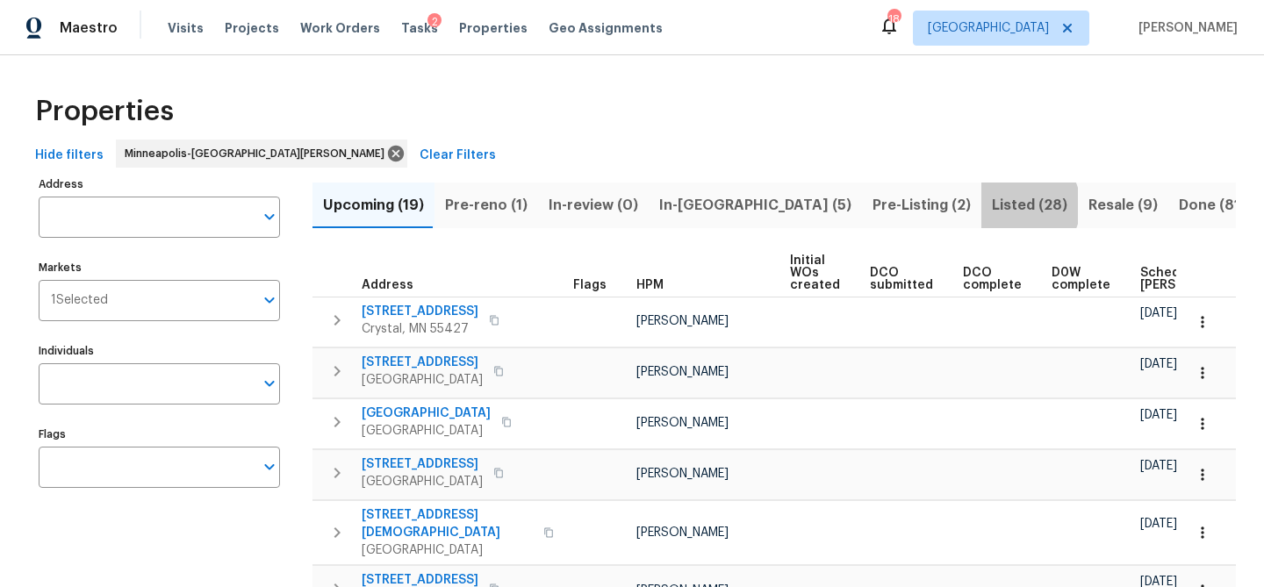
click at [992, 205] on span "Listed (28)" at bounding box center [1029, 205] width 75 height 25
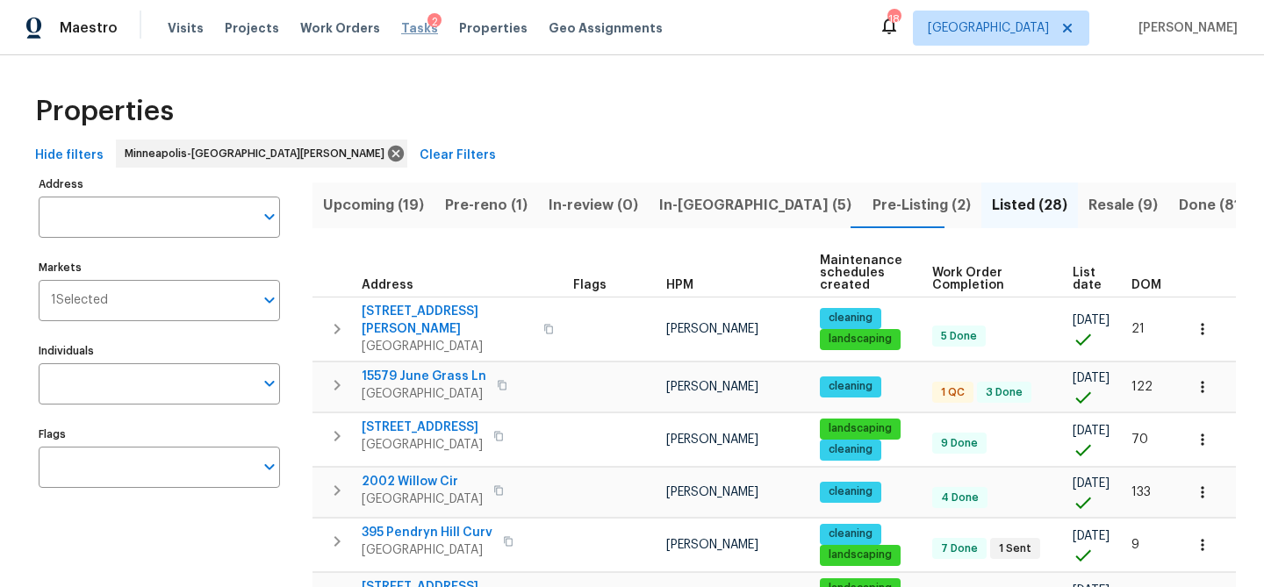
click at [405, 28] on span "Tasks" at bounding box center [419, 28] width 37 height 12
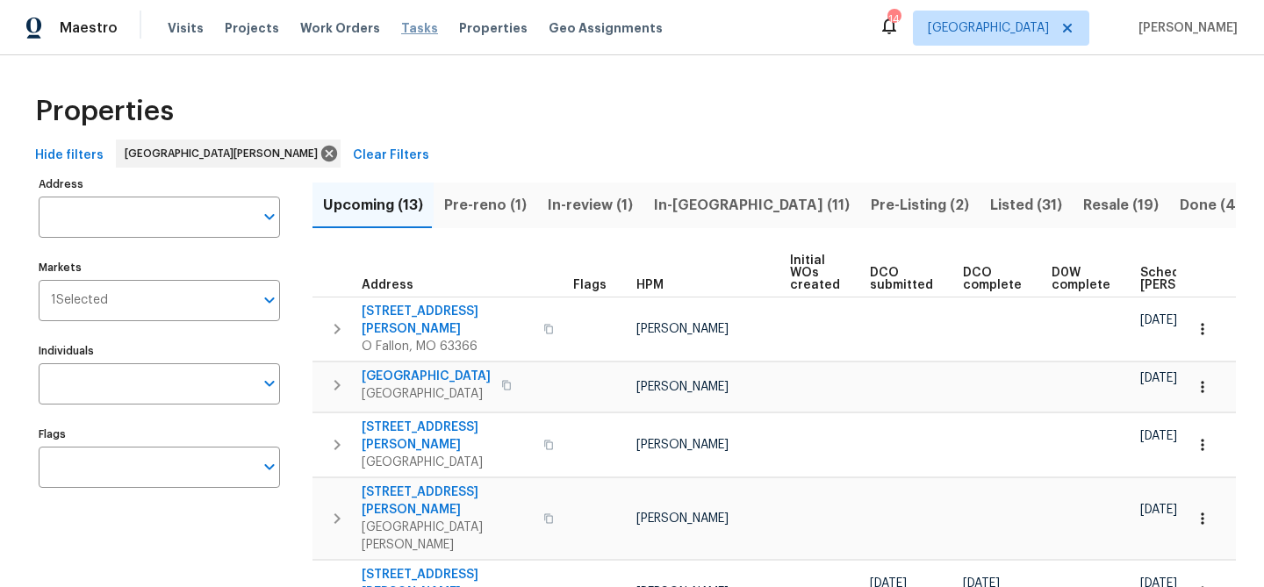
click at [401, 31] on span "Tasks" at bounding box center [419, 28] width 37 height 12
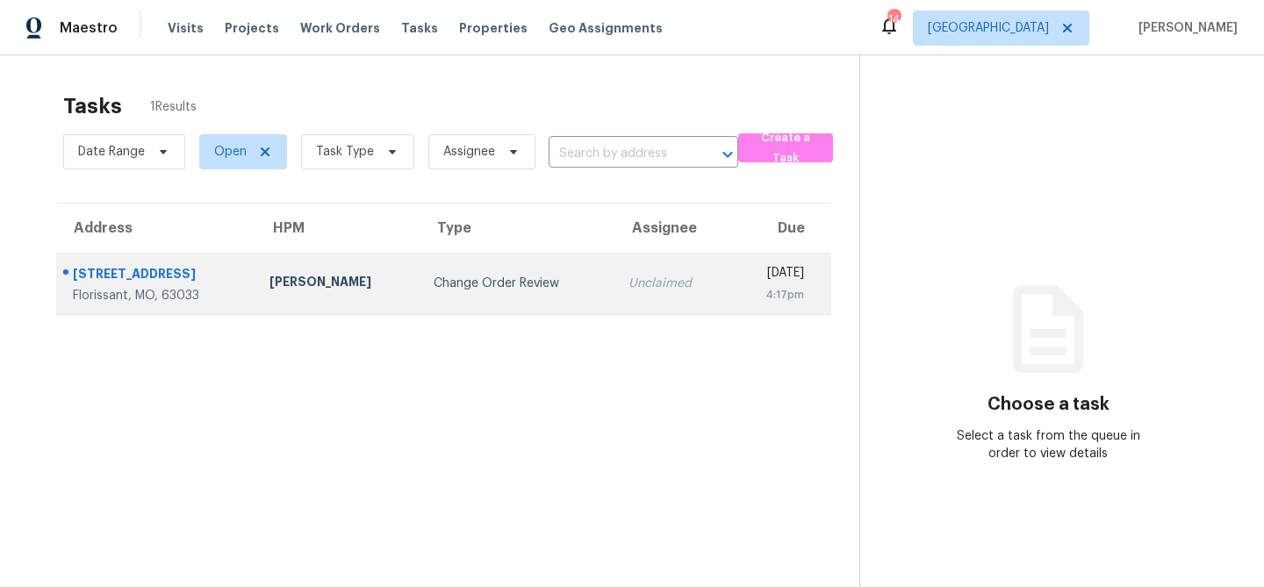
click at [452, 277] on div "Change Order Review" at bounding box center [517, 284] width 167 height 18
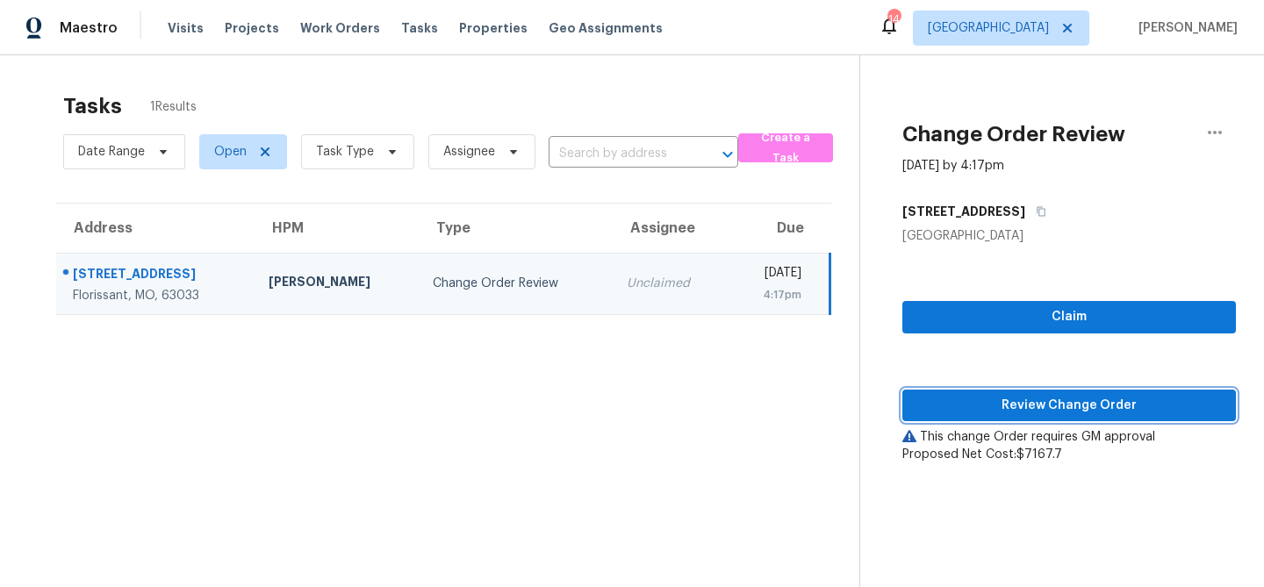
click at [1131, 419] on button "Review Change Order" at bounding box center [1069, 406] width 334 height 32
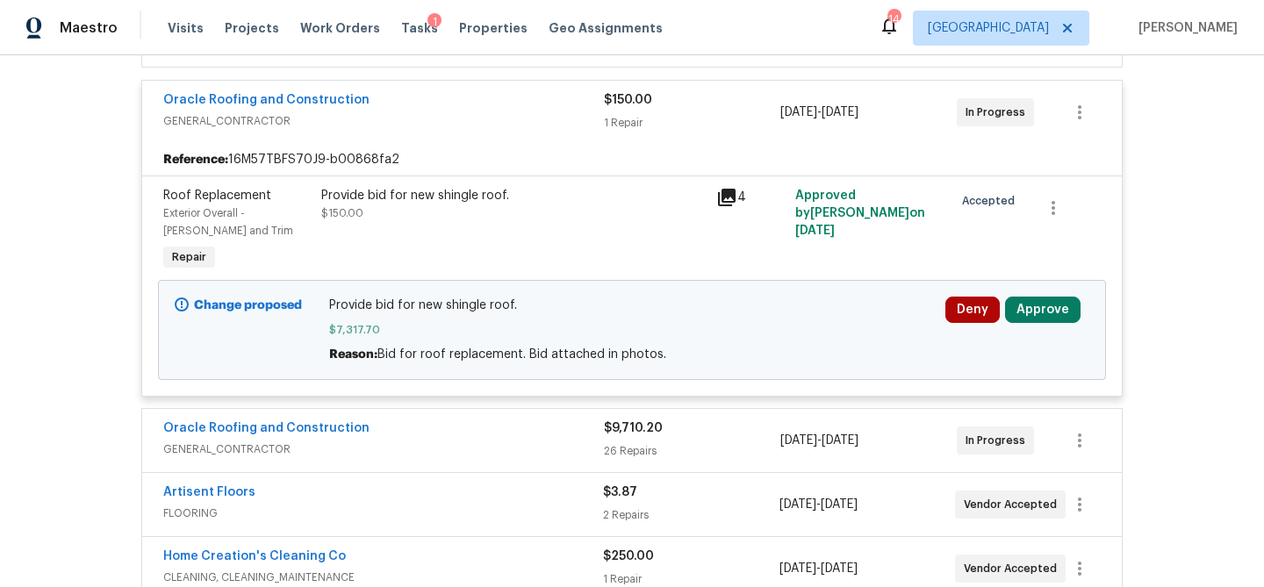
scroll to position [400, 0]
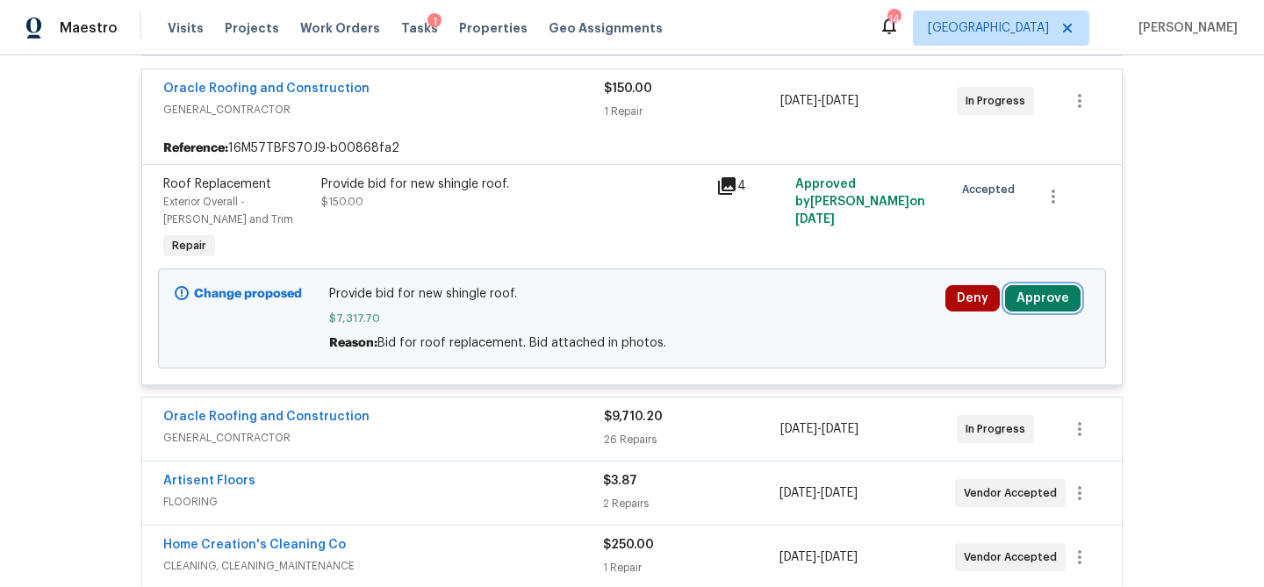
click at [1027, 298] on button "Approve" at bounding box center [1042, 298] width 75 height 26
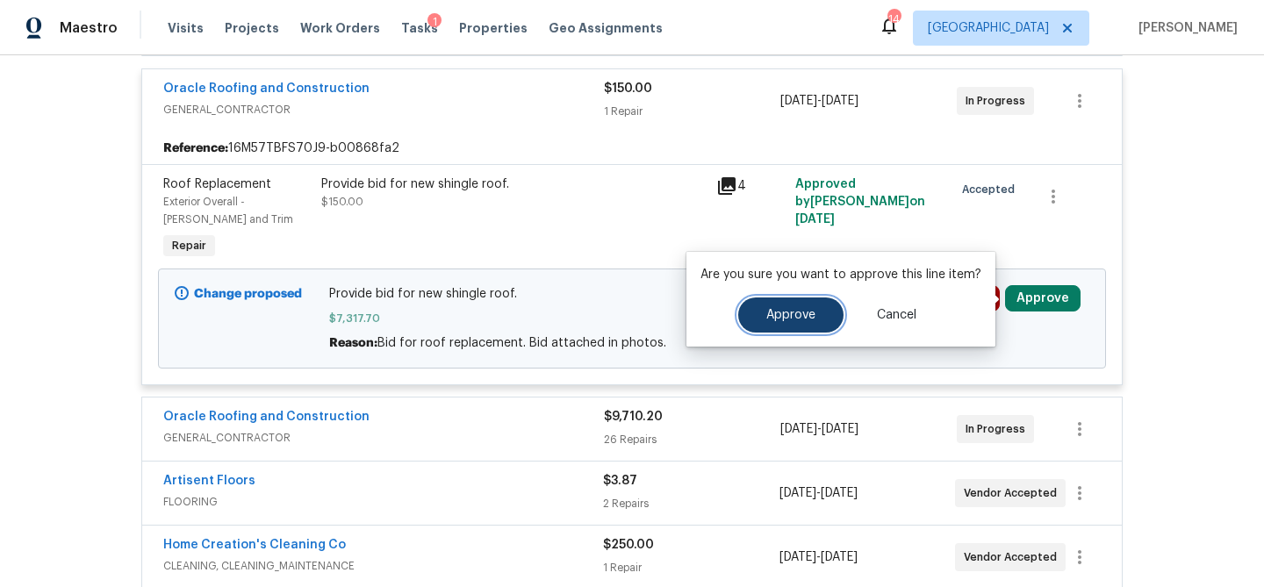
click at [816, 314] on button "Approve" at bounding box center [790, 315] width 105 height 35
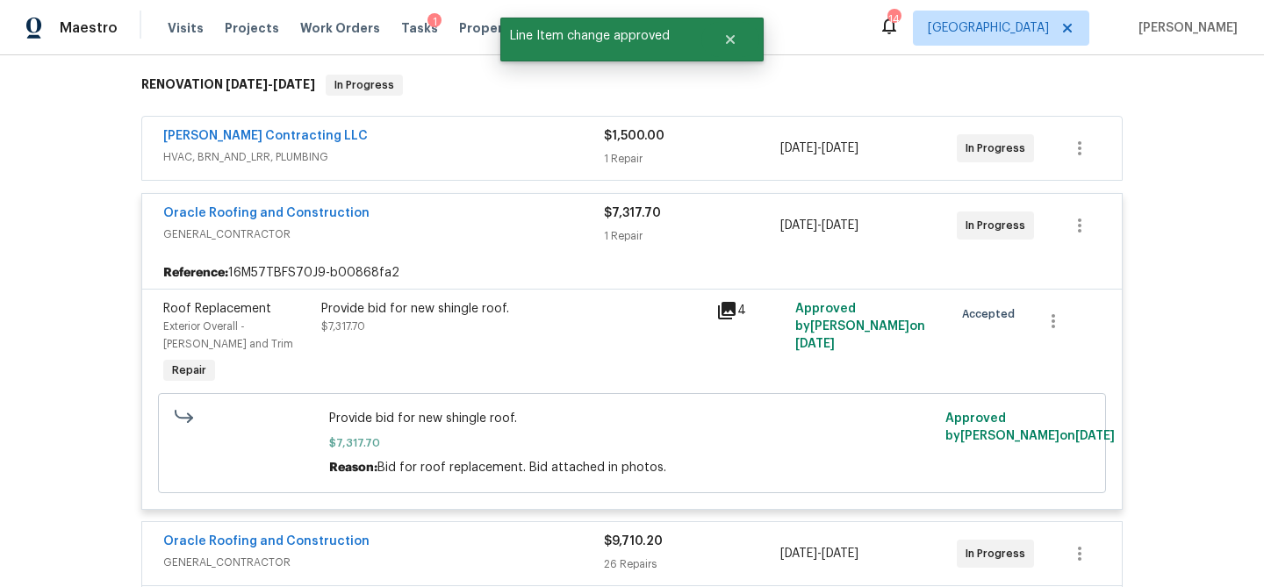
scroll to position [255, 0]
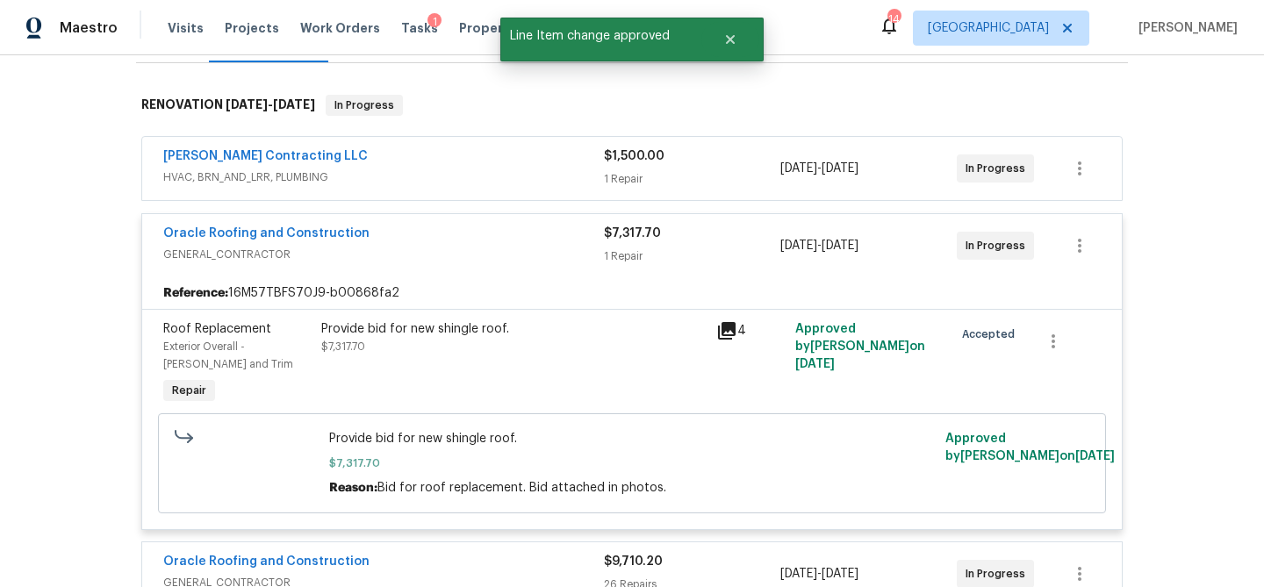
click at [432, 158] on div "[PERSON_NAME] Contracting LLC" at bounding box center [383, 157] width 441 height 21
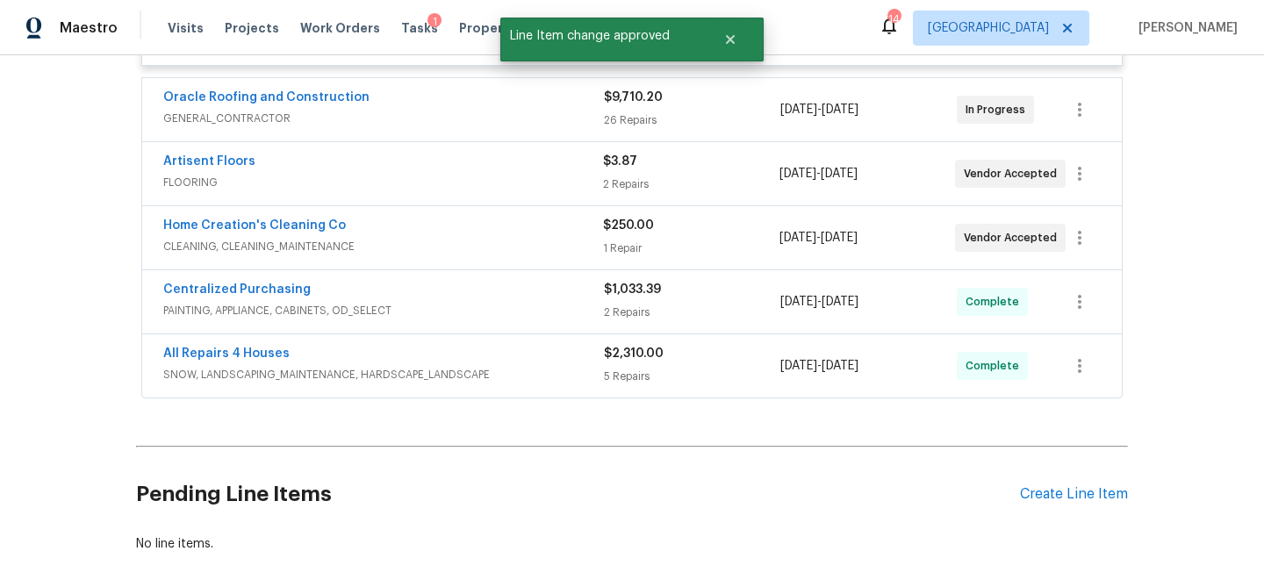
scroll to position [965, 0]
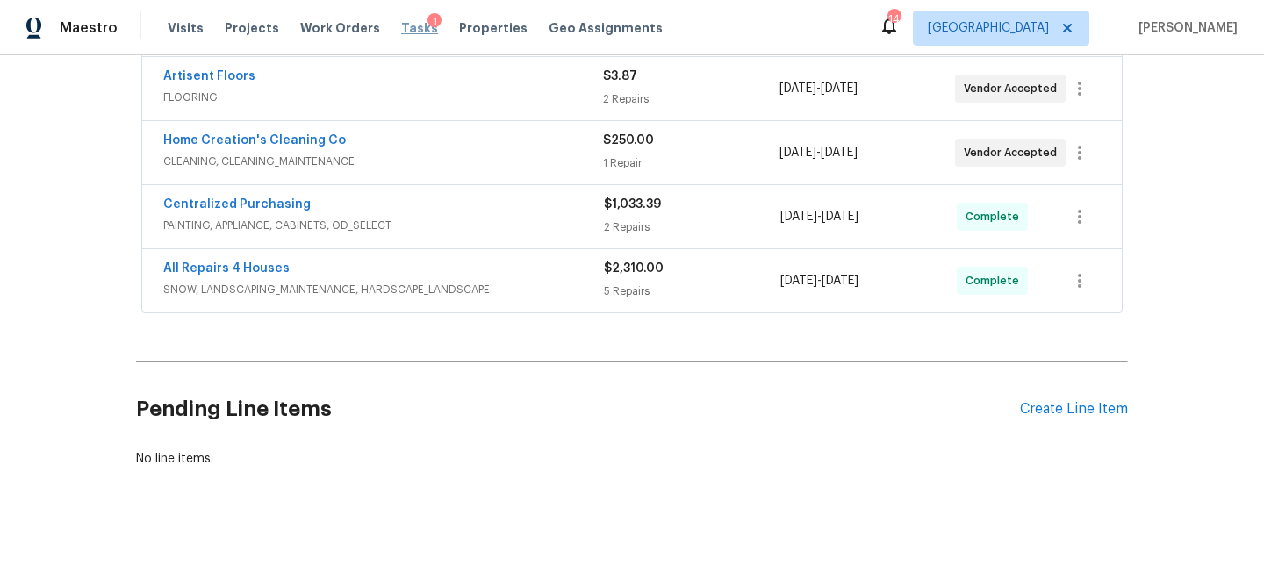
click at [401, 23] on span "Tasks" at bounding box center [419, 28] width 37 height 12
